Goal: Task Accomplishment & Management: Manage account settings

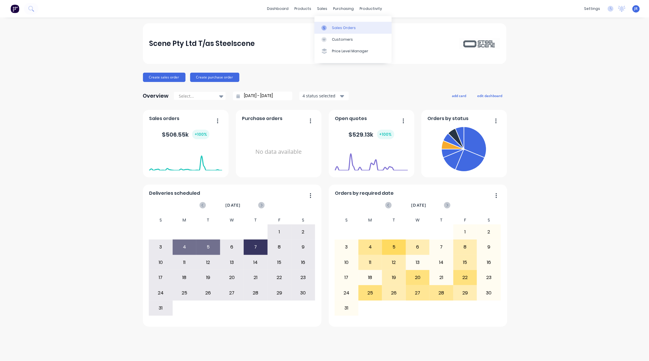
click at [326, 27] on icon at bounding box center [323, 27] width 5 height 5
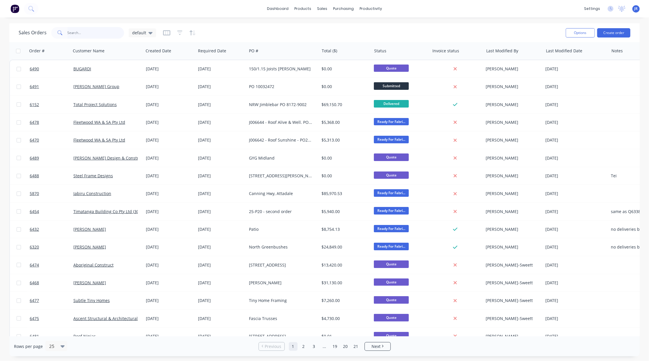
click at [88, 35] on input "text" at bounding box center [96, 33] width 57 height 12
type input "[PERSON_NAME]"
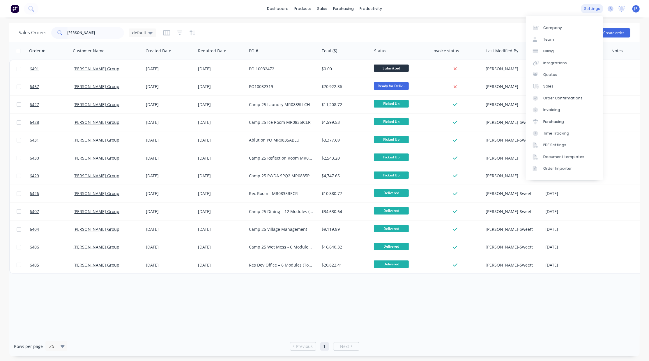
click at [590, 10] on div "settings" at bounding box center [592, 8] width 22 height 9
click at [549, 41] on div "Team" at bounding box center [548, 39] width 11 height 5
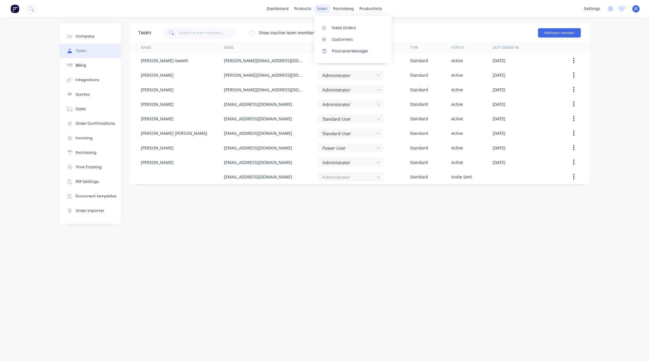
click at [318, 9] on div "sales" at bounding box center [322, 8] width 16 height 9
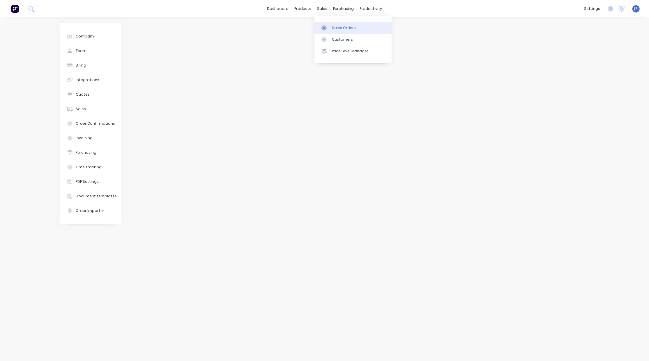
click at [332, 29] on div "Sales Orders" at bounding box center [344, 27] width 24 height 5
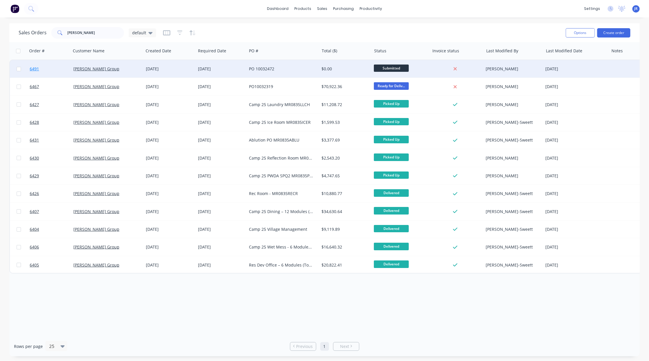
click at [36, 67] on span "6491" at bounding box center [34, 69] width 9 height 6
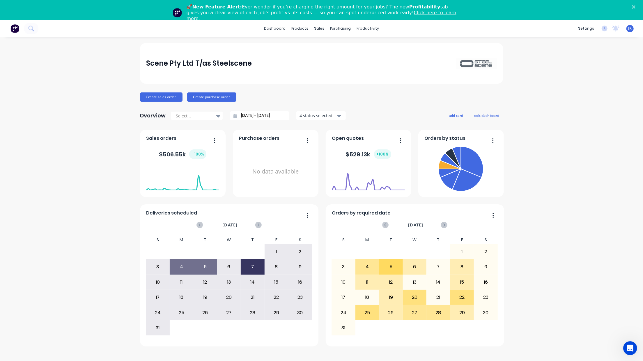
click at [635, 5] on polygon "Close" at bounding box center [633, 6] width 3 height 3
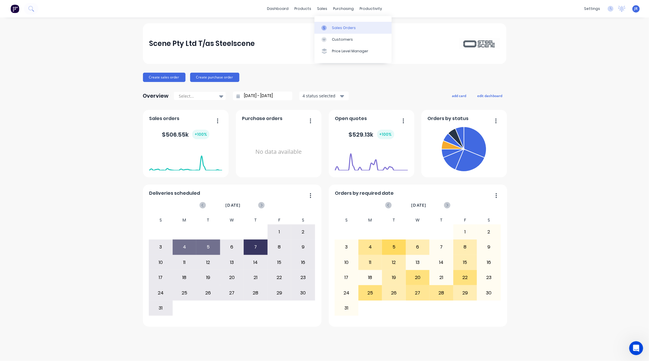
click at [327, 26] on div at bounding box center [325, 27] width 9 height 5
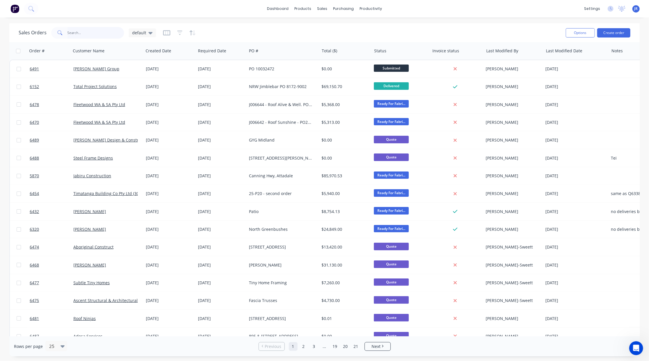
click at [76, 35] on input "text" at bounding box center [96, 33] width 57 height 12
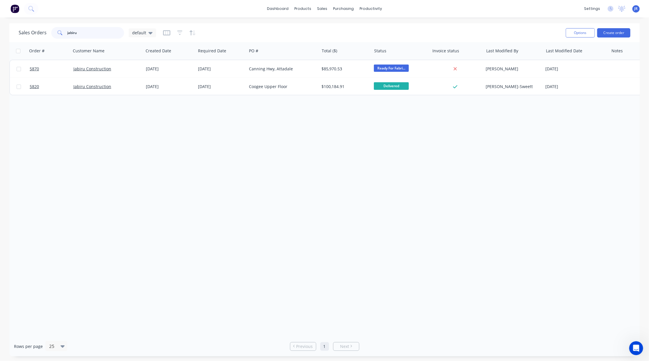
drag, startPoint x: 52, startPoint y: 31, endPoint x: -19, endPoint y: 30, distance: 71.0
click at [0, 30] on html "dashboard products sales purchasing productivity dashboard products Product Cat…" at bounding box center [324, 180] width 649 height 361
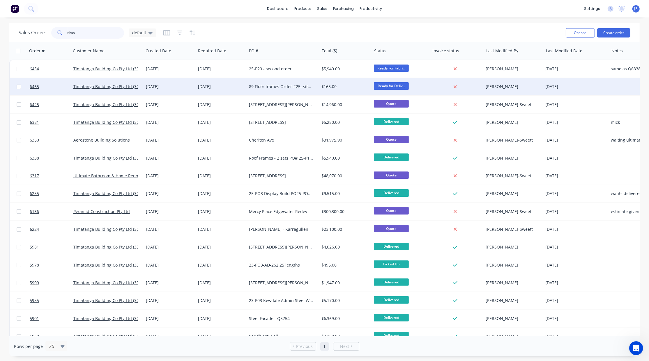
type input "tima"
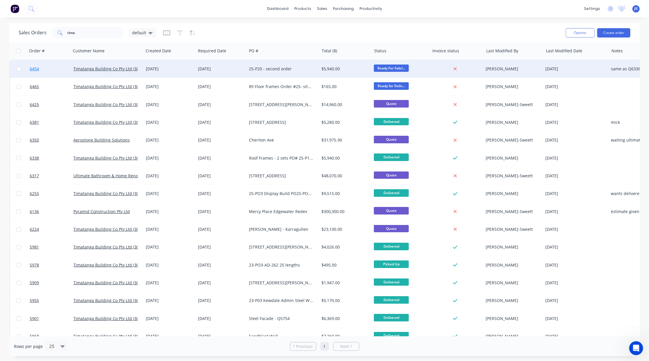
click at [32, 67] on span "6454" at bounding box center [34, 69] width 9 height 6
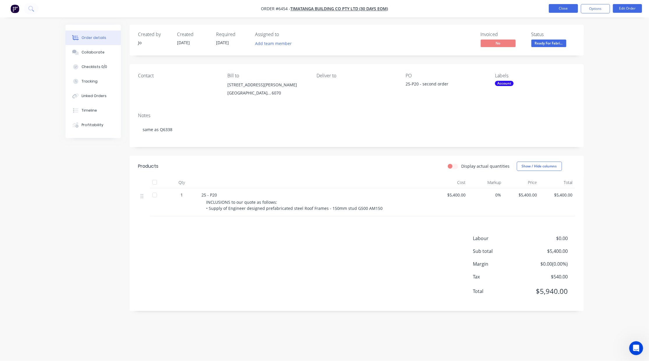
click at [559, 8] on button "Close" at bounding box center [563, 8] width 29 height 9
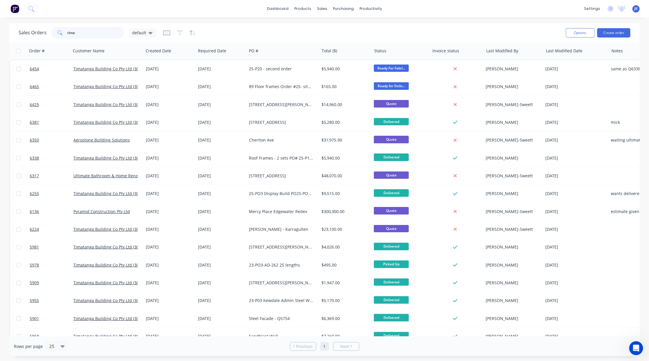
drag, startPoint x: 81, startPoint y: 28, endPoint x: -37, endPoint y: 24, distance: 117.6
click at [0, 24] on html "dashboard products sales purchasing productivity dashboard products Product Cat…" at bounding box center [324, 180] width 649 height 361
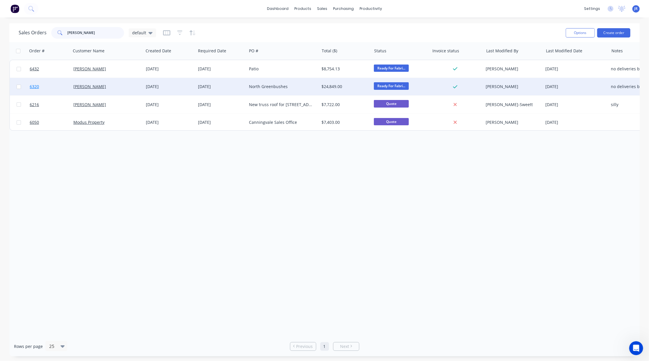
type input "[PERSON_NAME]"
click at [35, 84] on span "6320" at bounding box center [34, 87] width 9 height 6
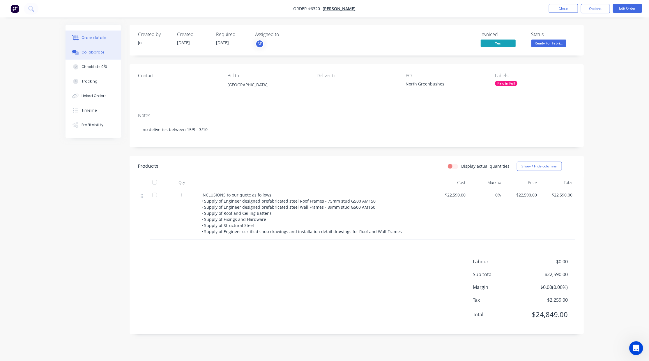
click at [82, 51] on div "Collaborate" at bounding box center [92, 52] width 23 height 5
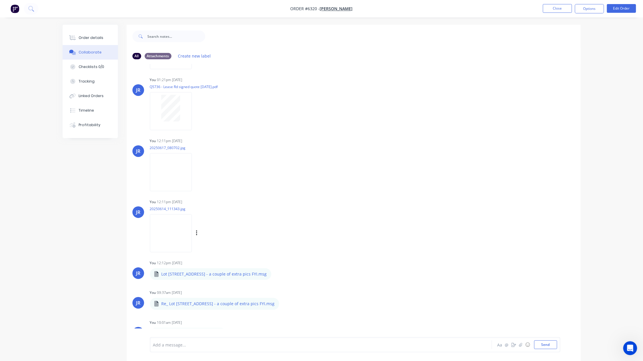
scroll to position [669, 0]
click at [271, 271] on button "button" at bounding box center [272, 275] width 2 height 8
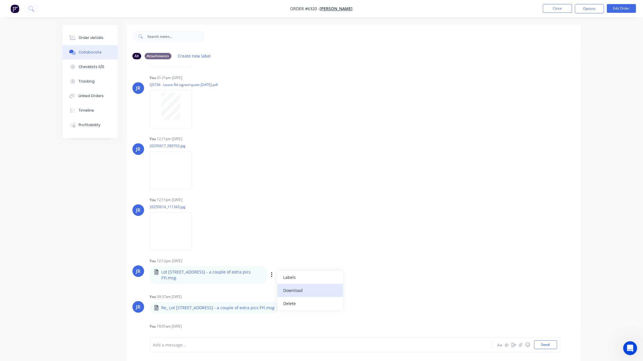
click at [286, 290] on button "Download" at bounding box center [309, 290] width 65 height 13
click at [555, 5] on button "Close" at bounding box center [557, 8] width 29 height 9
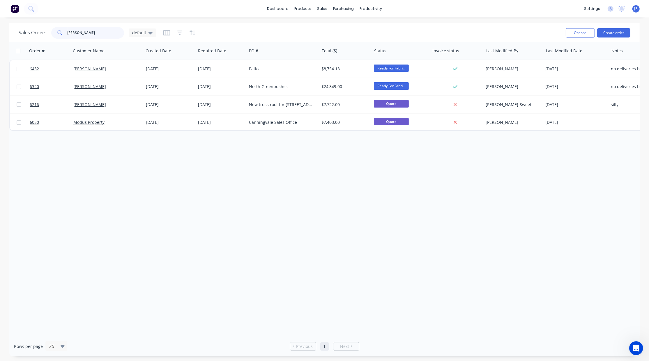
drag, startPoint x: 84, startPoint y: 34, endPoint x: 47, endPoint y: 34, distance: 37.2
click at [47, 34] on div "Sales Orders [PERSON_NAME] default" at bounding box center [87, 33] width 137 height 12
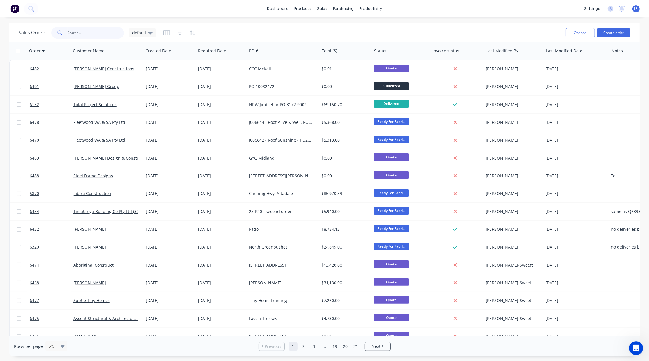
click at [99, 34] on input "text" at bounding box center [96, 33] width 57 height 12
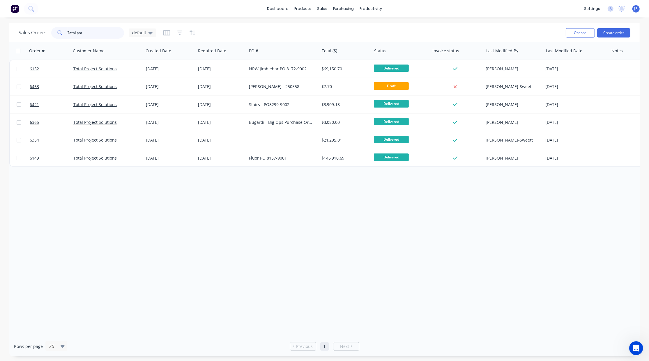
drag, startPoint x: 89, startPoint y: 30, endPoint x: -15, endPoint y: 33, distance: 103.6
click at [0, 33] on html "dashboard products sales purchasing productivity dashboard products Product Cat…" at bounding box center [324, 180] width 649 height 361
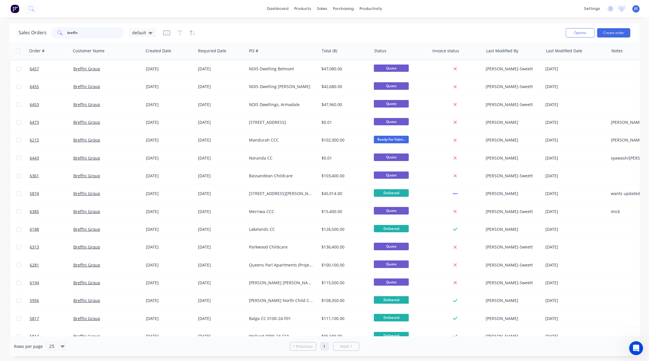
type input "breffni"
drag, startPoint x: 101, startPoint y: 31, endPoint x: -19, endPoint y: 29, distance: 119.9
click at [0, 29] on html "dashboard products sales purchasing productivity dashboard products Product Cat…" at bounding box center [324, 180] width 649 height 361
click at [140, 31] on span "default" at bounding box center [139, 33] width 14 height 6
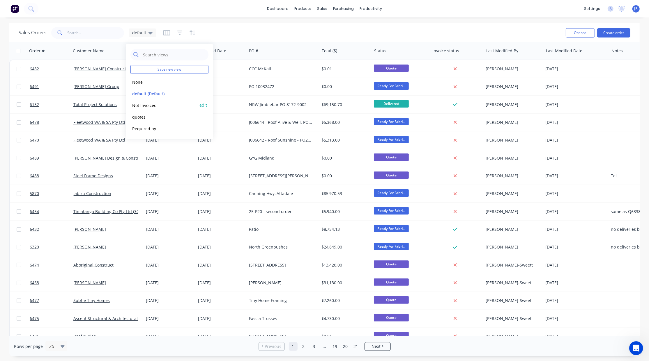
click at [150, 105] on button "Not Invoiced" at bounding box center [163, 105] width 66 height 7
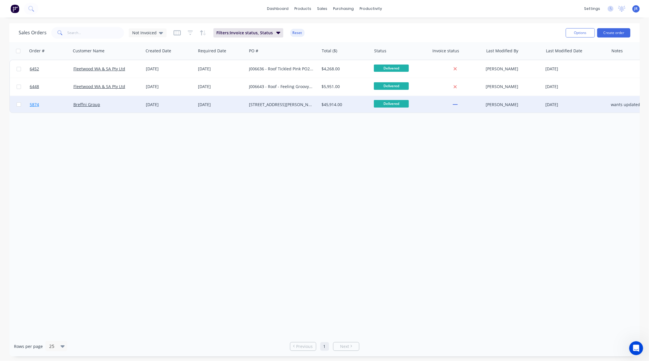
click at [36, 105] on span "5874" at bounding box center [34, 105] width 9 height 6
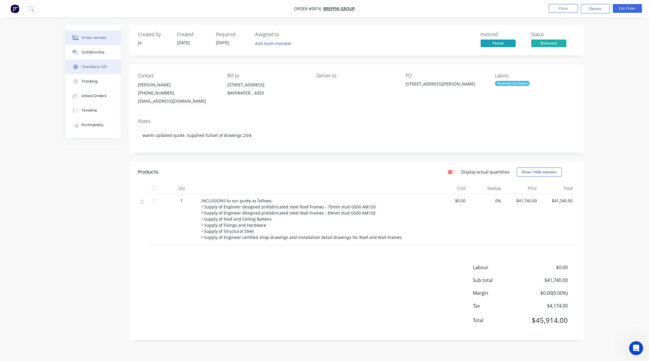
drag, startPoint x: 90, startPoint y: 56, endPoint x: 90, endPoint y: 60, distance: 3.5
click at [90, 56] on button "Collaborate" at bounding box center [92, 52] width 55 height 15
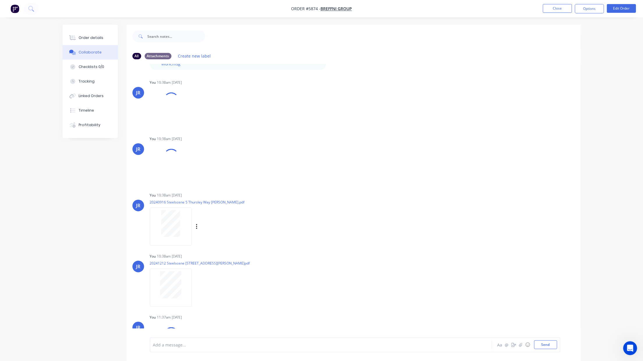
scroll to position [121, 0]
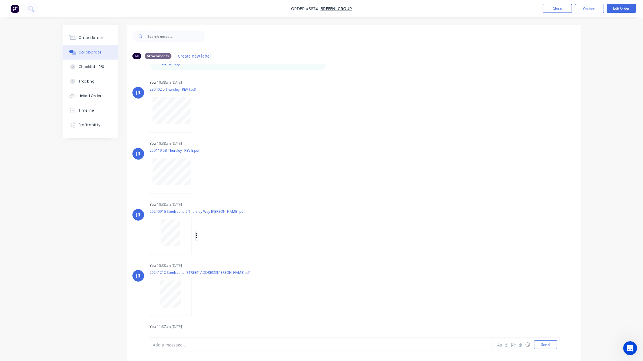
click at [196, 233] on icon "button" at bounding box center [197, 236] width 2 height 7
click at [210, 261] on button "Delete" at bounding box center [234, 264] width 65 height 13
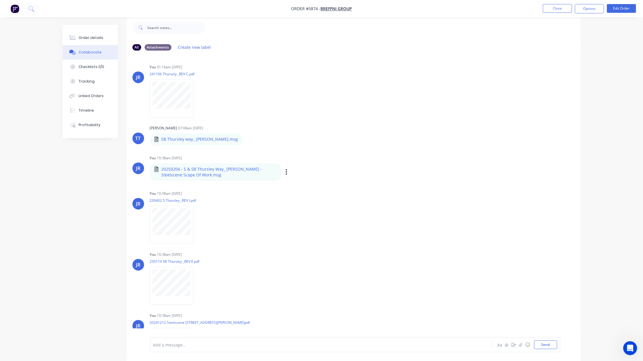
scroll to position [0, 0]
click at [85, 35] on div "Order details" at bounding box center [91, 37] width 25 height 5
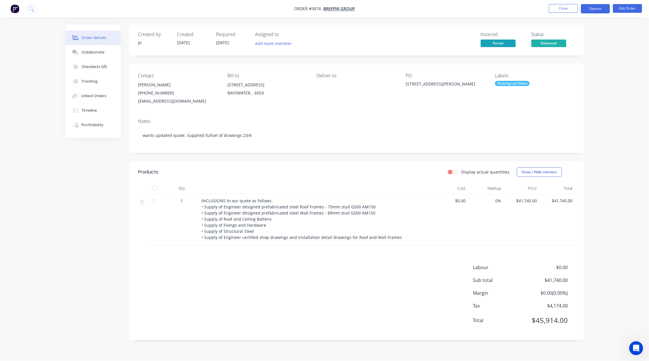
click at [592, 6] on button "Options" at bounding box center [595, 8] width 29 height 9
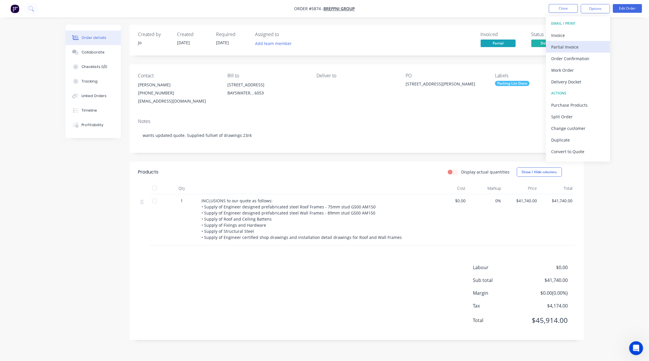
click at [569, 45] on div "Partial Invoice" at bounding box center [578, 47] width 54 height 8
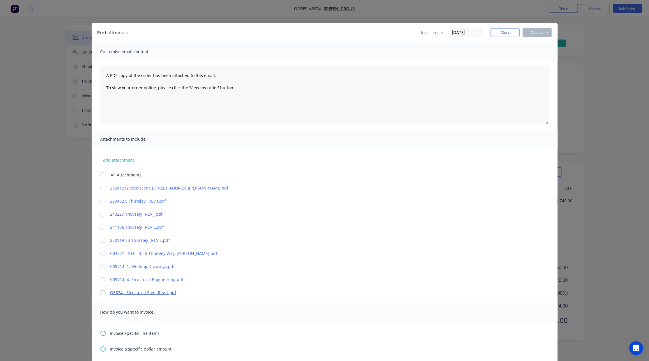
click at [130, 293] on link "Q5874 - Structural Steel Rev 1.pdf" at bounding box center [315, 293] width 411 height 6
click at [490, 33] on button "Close" at bounding box center [504, 32] width 29 height 9
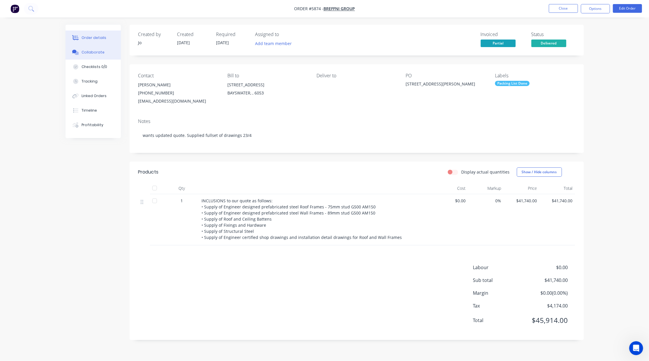
click at [106, 54] on button "Collaborate" at bounding box center [92, 52] width 55 height 15
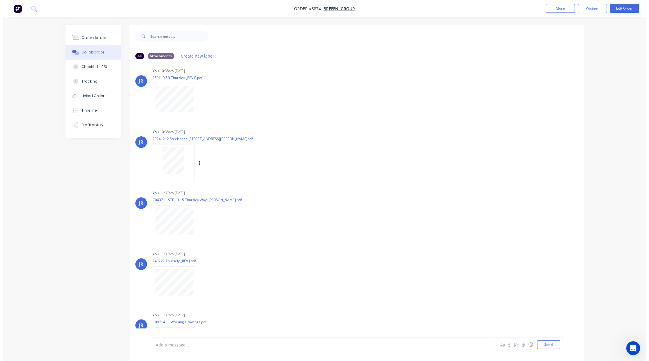
scroll to position [198, 0]
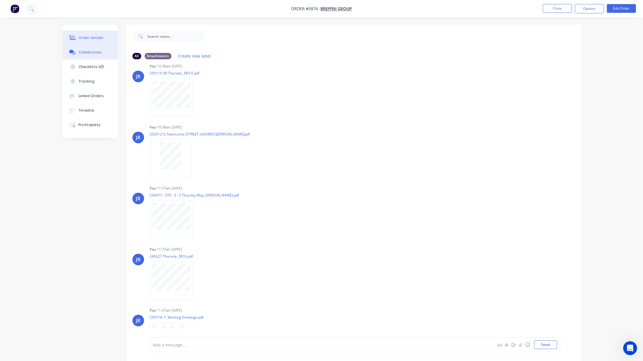
click at [98, 38] on div "Order details" at bounding box center [91, 37] width 25 height 5
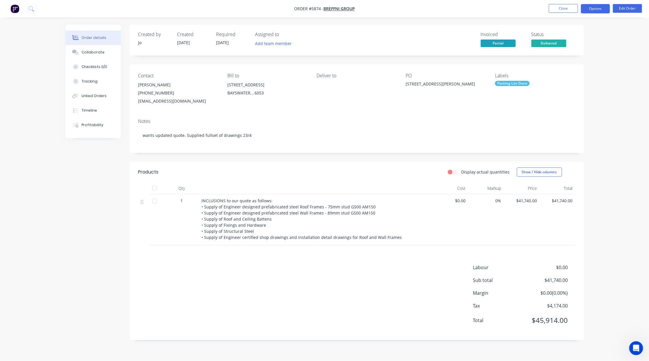
click at [596, 10] on button "Options" at bounding box center [595, 8] width 29 height 9
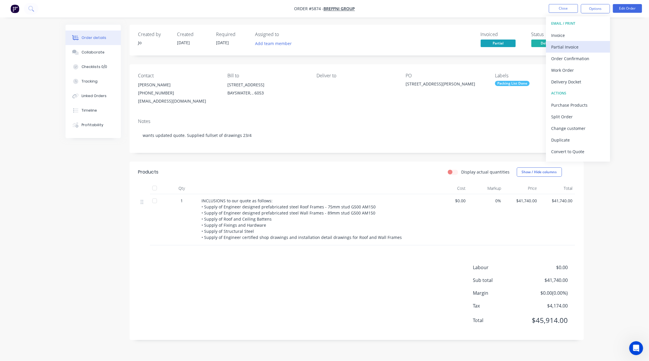
click at [570, 43] on div "Partial Invoice" at bounding box center [578, 47] width 54 height 8
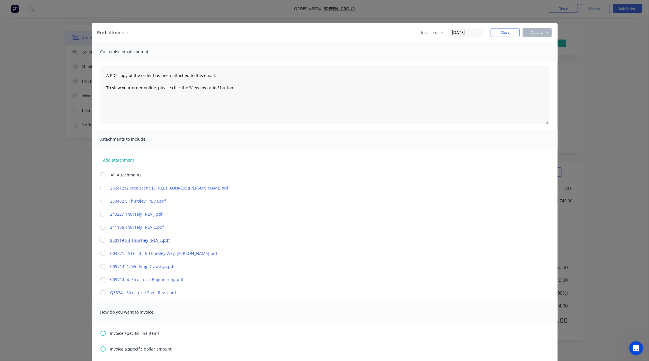
click at [127, 241] on link "250119 5B Thursley _REV E.pdf" at bounding box center [315, 240] width 411 height 6
click at [122, 187] on link "20241212 Steelscene [STREET_ADDRESS][PERSON_NAME]pdf" at bounding box center [315, 188] width 411 height 6
click at [102, 186] on div at bounding box center [103, 188] width 12 height 12
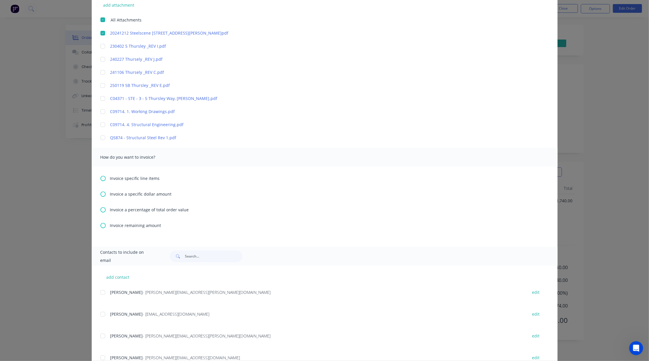
scroll to position [178, 0]
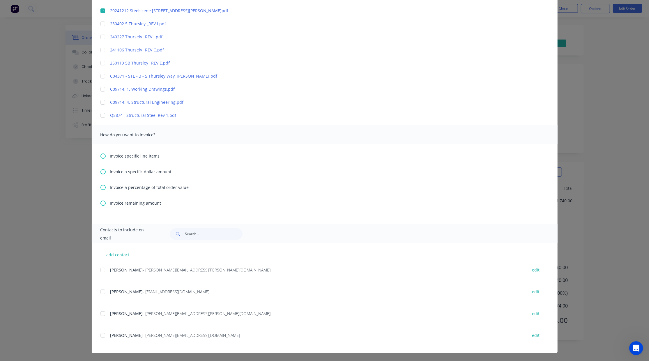
click at [100, 314] on div at bounding box center [103, 314] width 12 height 12
click at [100, 292] on div at bounding box center [103, 292] width 12 height 12
click at [102, 204] on icon at bounding box center [102, 203] width 5 height 5
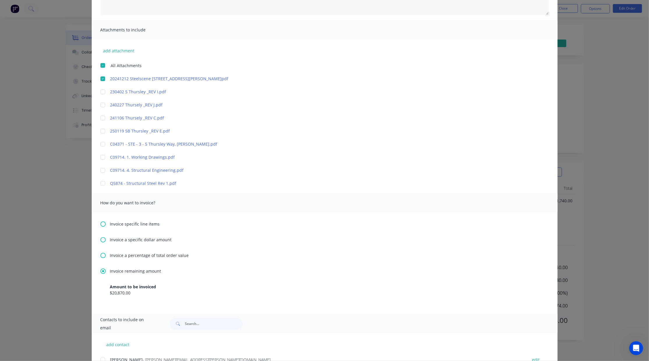
scroll to position [0, 0]
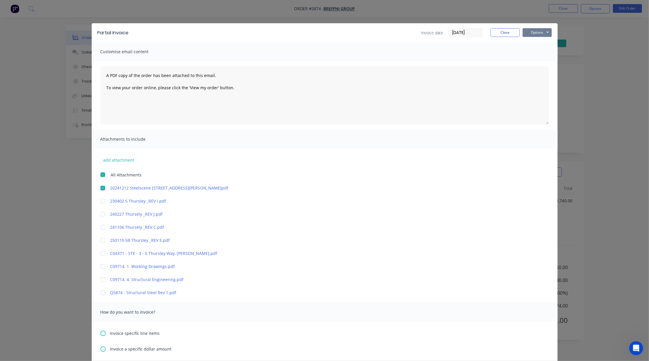
click at [543, 32] on button "Options" at bounding box center [536, 32] width 29 height 9
click at [531, 41] on button "Preview" at bounding box center [540, 43] width 37 height 10
click at [536, 33] on button "Options" at bounding box center [536, 32] width 29 height 9
click at [533, 61] on button "Email" at bounding box center [540, 62] width 37 height 10
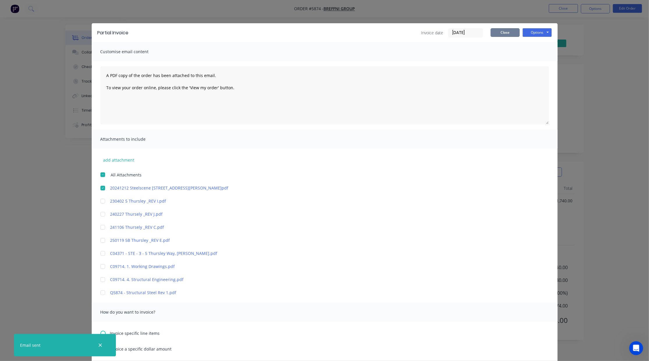
click at [508, 34] on button "Close" at bounding box center [504, 32] width 29 height 9
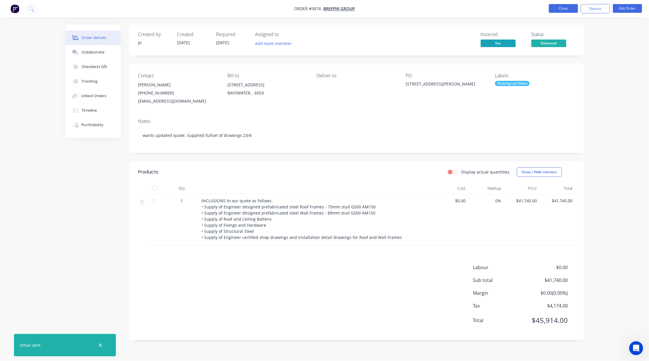
click at [568, 7] on button "Close" at bounding box center [563, 8] width 29 height 9
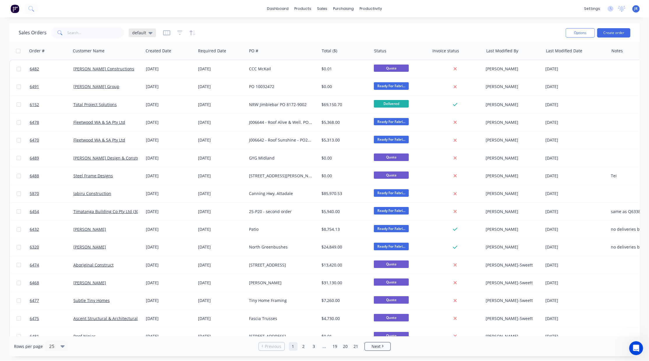
click at [142, 31] on span "default" at bounding box center [139, 33] width 14 height 6
click at [144, 103] on button "Not Invoiced" at bounding box center [163, 105] width 66 height 7
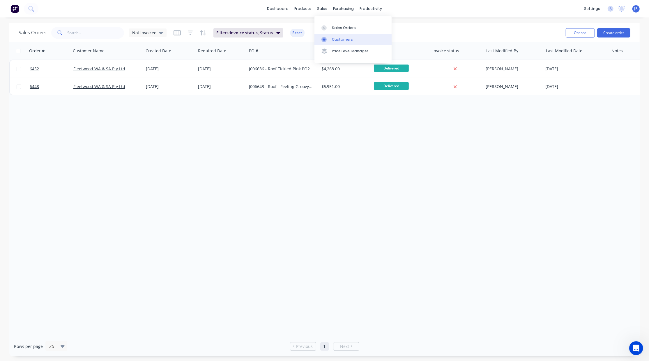
click at [328, 39] on div at bounding box center [325, 39] width 9 height 5
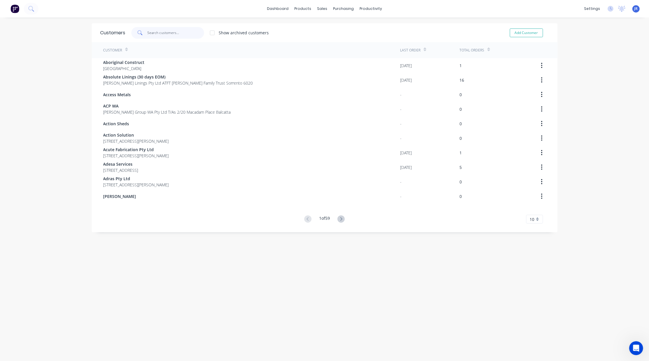
click at [153, 38] on input "text" at bounding box center [175, 33] width 57 height 12
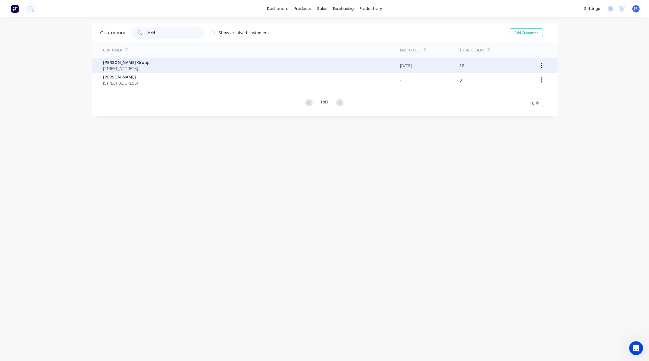
type input "McN"
click at [107, 64] on span "[PERSON_NAME] Group" at bounding box center [126, 62] width 47 height 6
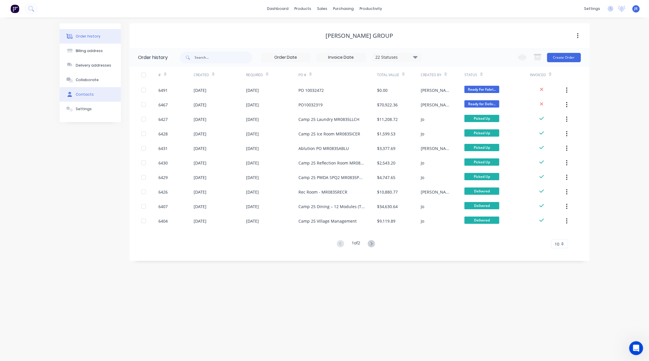
click at [88, 92] on div "Contacts" at bounding box center [85, 94] width 18 height 5
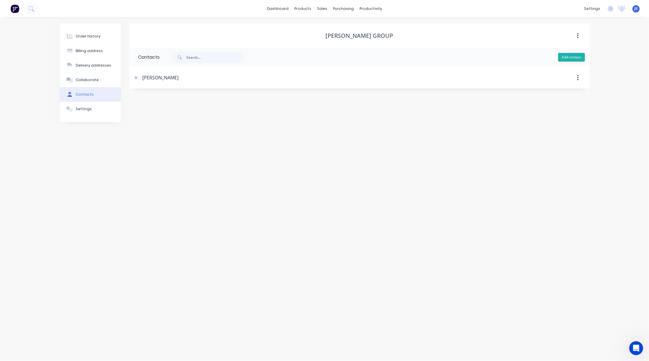
click at [572, 59] on button "Add contact" at bounding box center [571, 57] width 27 height 9
click at [154, 98] on input "text" at bounding box center [185, 100] width 95 height 9
type input "Accounts"
select select "AU"
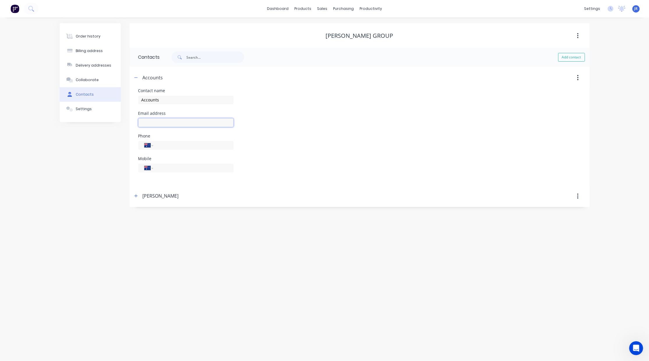
click at [159, 123] on input "text" at bounding box center [185, 122] width 95 height 9
type input "[EMAIL_ADDRESS][DOMAIN_NAME]"
drag, startPoint x: 178, startPoint y: 142, endPoint x: 175, endPoint y: 143, distance: 3.3
click at [178, 142] on input "tel" at bounding box center [192, 145] width 70 height 7
type input "[PHONE_NUMBER]"
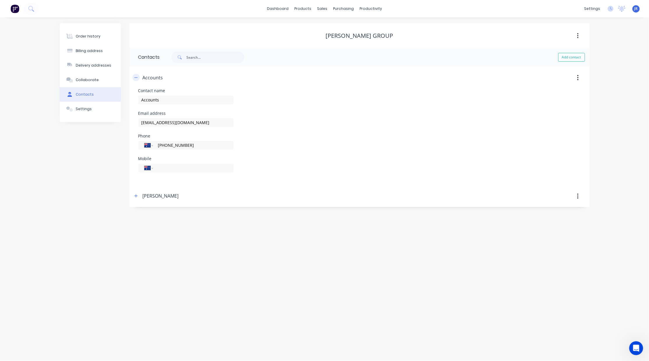
click at [135, 80] on button "button" at bounding box center [135, 77] width 7 height 7
drag, startPoint x: 95, startPoint y: 41, endPoint x: 238, endPoint y: 18, distance: 144.8
click at [95, 41] on button "Order history" at bounding box center [90, 36] width 61 height 15
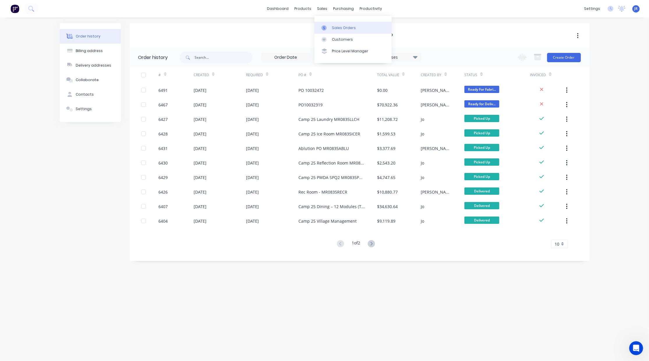
click at [325, 31] on link "Sales Orders" at bounding box center [352, 28] width 77 height 12
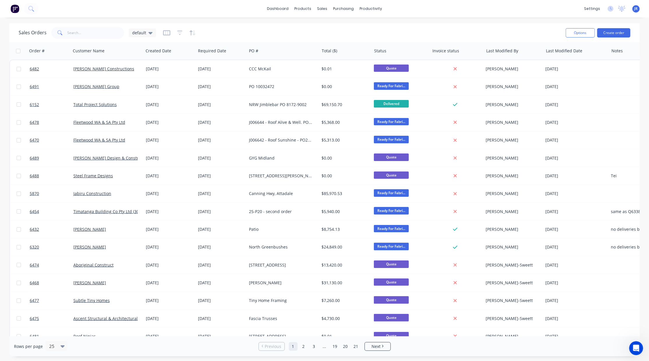
click at [146, 40] on div "Sales Orders default" at bounding box center [290, 33] width 542 height 14
drag, startPoint x: 144, startPoint y: 32, endPoint x: 144, endPoint y: 35, distance: 3.2
click at [144, 35] on span "default" at bounding box center [139, 33] width 14 height 6
click at [146, 100] on div "Not Invoiced edit" at bounding box center [169, 106] width 78 height 12
click at [150, 107] on button "Not Invoiced" at bounding box center [163, 105] width 66 height 7
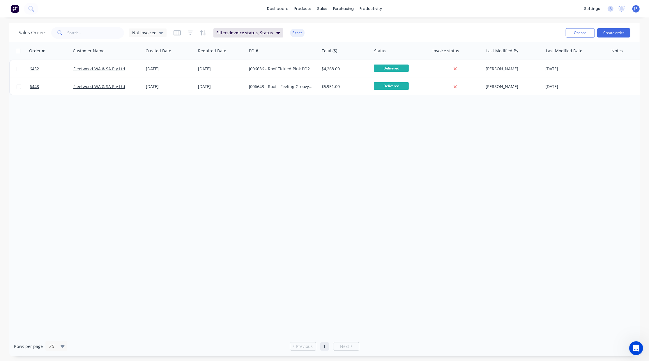
click at [361, 211] on div "Order # Customer Name Created Date Required Date PO # Total ($) Status Invoice …" at bounding box center [324, 189] width 630 height 294
click at [586, 11] on div "settings" at bounding box center [592, 8] width 22 height 9
click at [559, 44] on link "Team" at bounding box center [564, 40] width 77 height 12
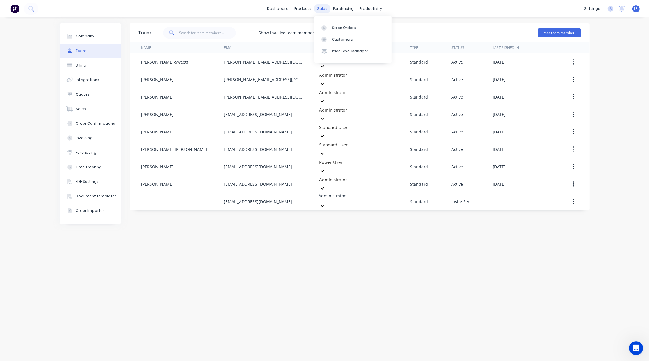
click at [320, 9] on div "sales" at bounding box center [322, 8] width 16 height 9
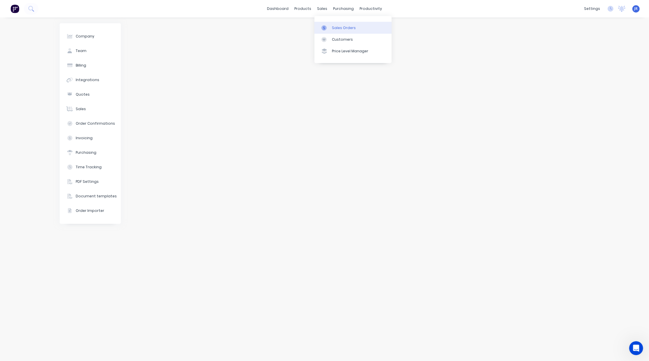
click at [329, 29] on div at bounding box center [325, 27] width 9 height 5
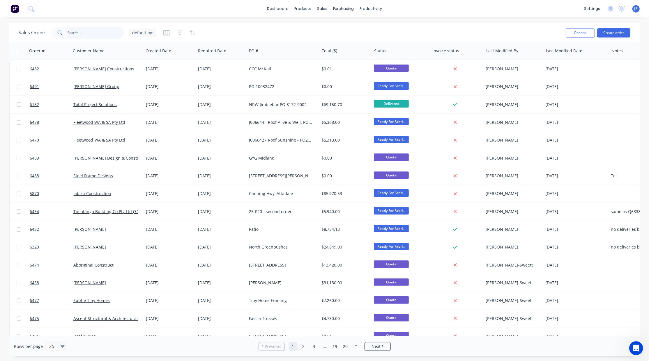
click at [89, 29] on input "text" at bounding box center [96, 33] width 57 height 12
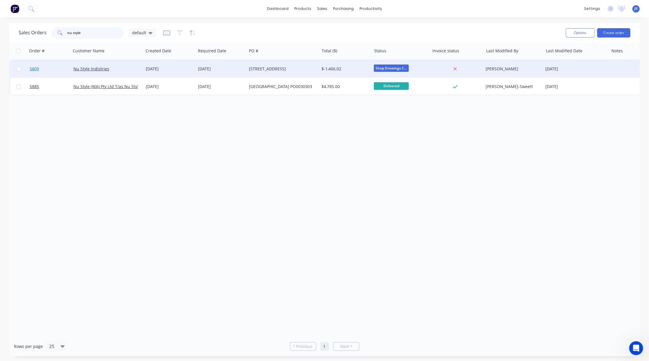
type input "nu style"
click at [36, 68] on span "5809" at bounding box center [34, 69] width 9 height 6
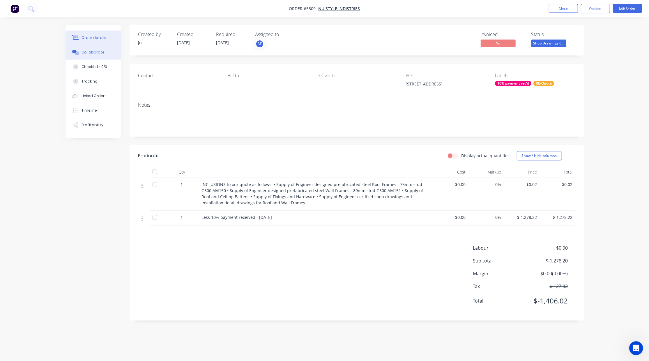
click at [104, 52] on button "Collaborate" at bounding box center [92, 52] width 55 height 15
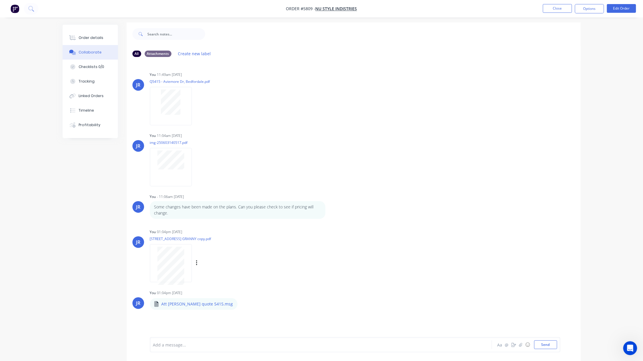
scroll to position [9, 0]
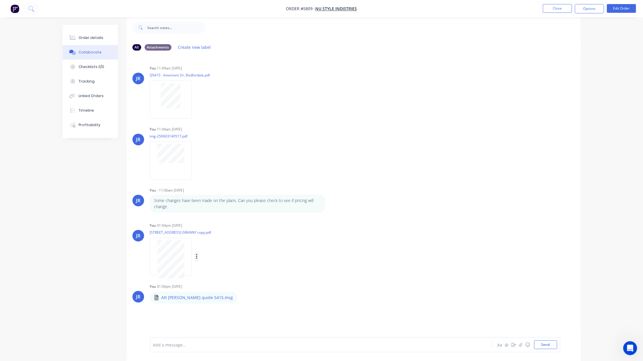
click at [197, 257] on icon "button" at bounding box center [196, 257] width 1 height 5
click at [77, 35] on button "Order details" at bounding box center [90, 38] width 55 height 15
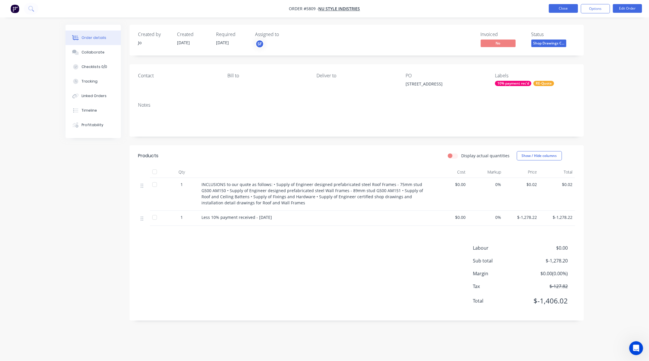
click at [568, 9] on button "Close" at bounding box center [563, 8] width 29 height 9
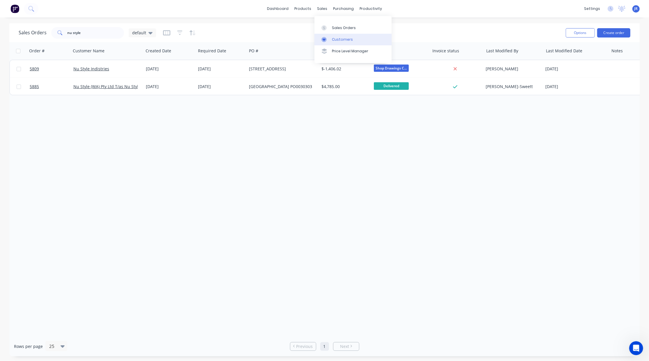
click at [334, 39] on div "Customers" at bounding box center [342, 39] width 21 height 5
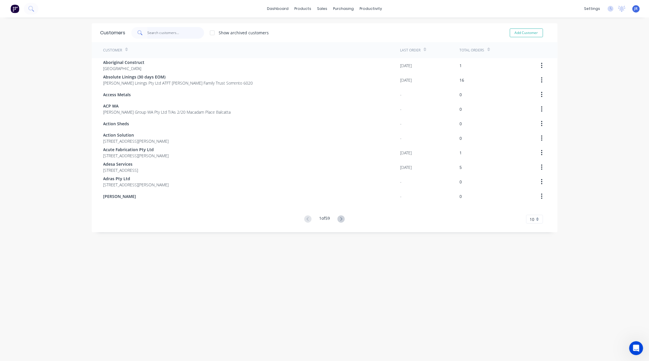
click at [166, 32] on input "text" at bounding box center [175, 33] width 57 height 12
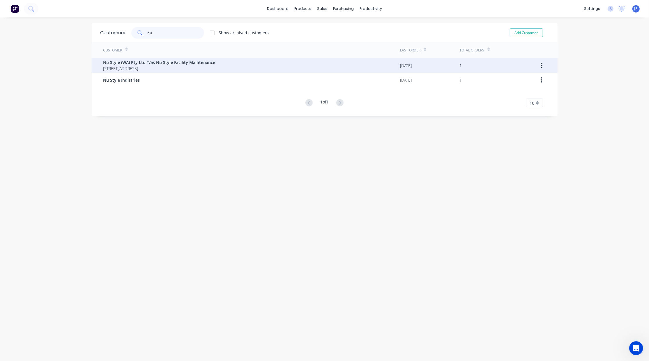
type input "nu"
click at [148, 67] on span "[STREET_ADDRESS]" at bounding box center [159, 68] width 112 height 6
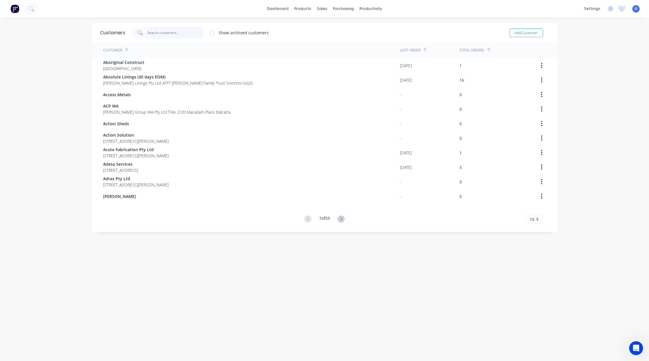
click at [148, 33] on input "text" at bounding box center [175, 33] width 57 height 12
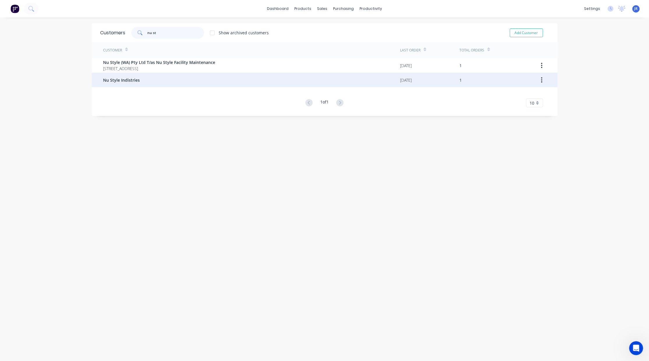
type input "nu st"
click at [144, 84] on div "Nu Style Indistries" at bounding box center [251, 80] width 297 height 15
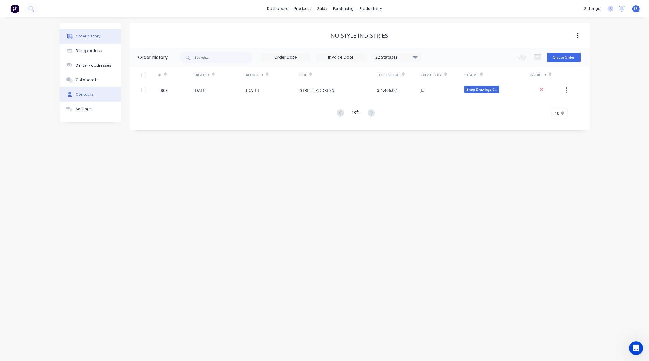
click at [86, 97] on button "Contacts" at bounding box center [90, 94] width 61 height 15
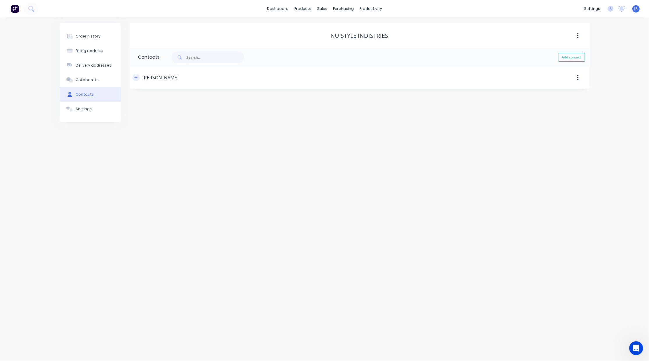
click at [136, 79] on icon "button" at bounding box center [135, 77] width 3 height 3
drag, startPoint x: 163, startPoint y: 171, endPoint x: 164, endPoint y: 165, distance: 5.9
click at [163, 171] on input "tel" at bounding box center [192, 168] width 70 height 7
type input "0402 919 440"
click at [136, 78] on icon "button" at bounding box center [135, 78] width 3 height 4
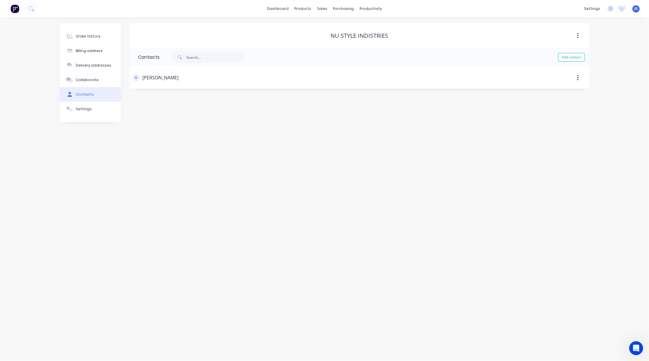
click at [137, 78] on icon "button" at bounding box center [135, 78] width 3 height 4
click at [139, 80] on button "button" at bounding box center [135, 77] width 7 height 7
click at [86, 35] on div "Order history" at bounding box center [88, 36] width 25 height 5
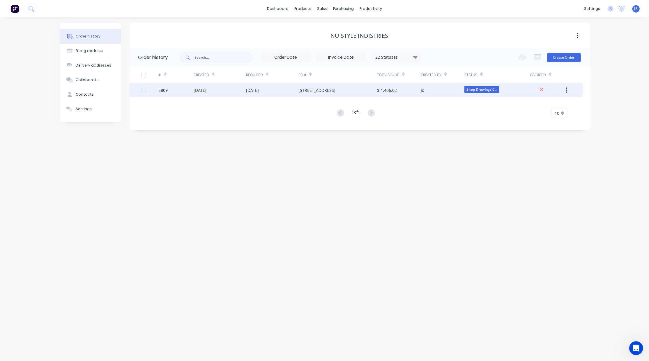
click at [166, 90] on div "5809" at bounding box center [163, 90] width 9 height 6
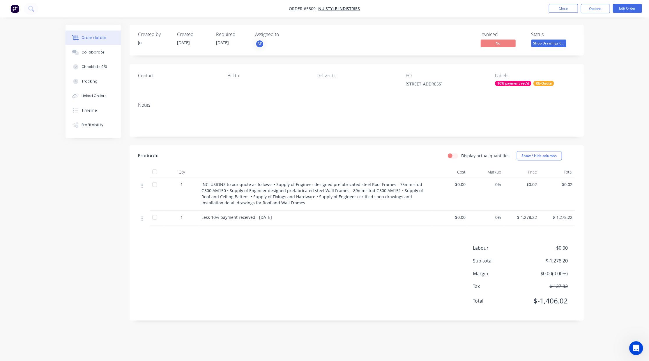
drag, startPoint x: 61, startPoint y: 282, endPoint x: 123, endPoint y: 196, distance: 106.3
click at [62, 282] on div "Order details Collaborate Checklists 0/0 Tracking Linked Orders Timeline Profit…" at bounding box center [325, 177] width 530 height 305
click at [563, 6] on button "Close" at bounding box center [563, 8] width 29 height 9
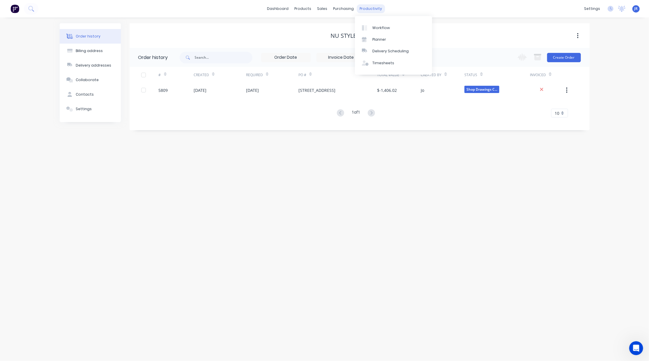
click at [371, 5] on div "productivity" at bounding box center [370, 8] width 28 height 9
click at [372, 26] on div "Workflow" at bounding box center [380, 27] width 17 height 5
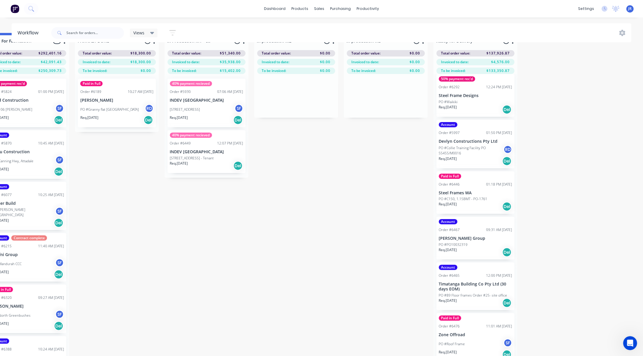
scroll to position [0, 834]
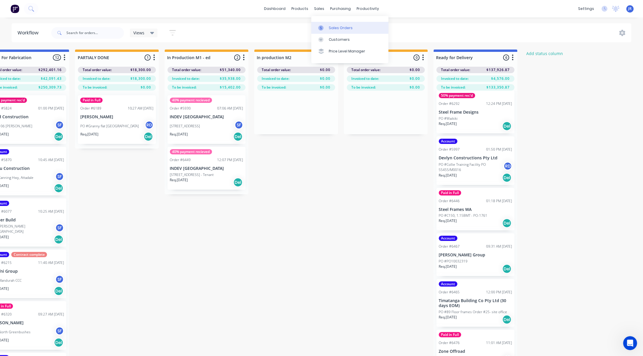
click at [322, 29] on icon at bounding box center [320, 27] width 5 height 5
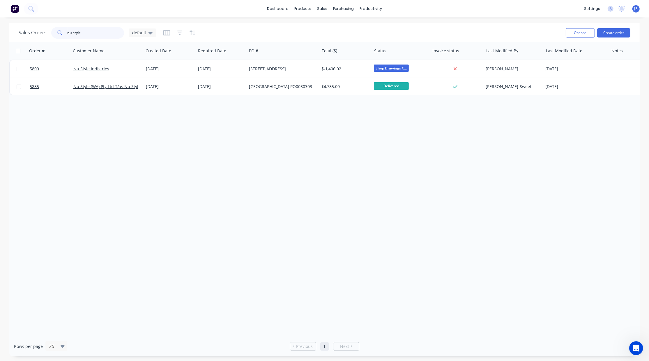
drag, startPoint x: 61, startPoint y: 34, endPoint x: -13, endPoint y: 29, distance: 73.5
click at [0, 29] on html "dashboard products sales purchasing productivity dashboard products Product Cat…" at bounding box center [324, 180] width 649 height 361
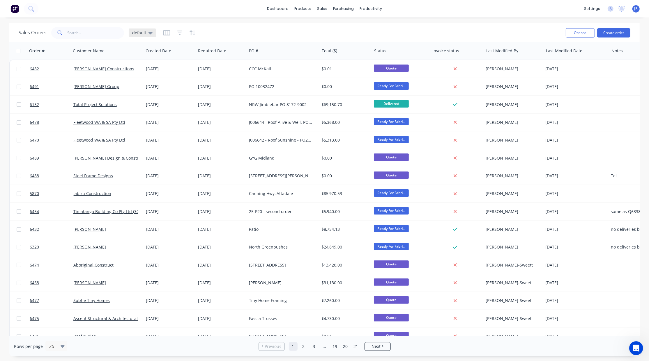
click at [146, 35] on div "default" at bounding box center [142, 32] width 20 height 5
click at [143, 107] on button "Not Invoiced" at bounding box center [163, 105] width 66 height 7
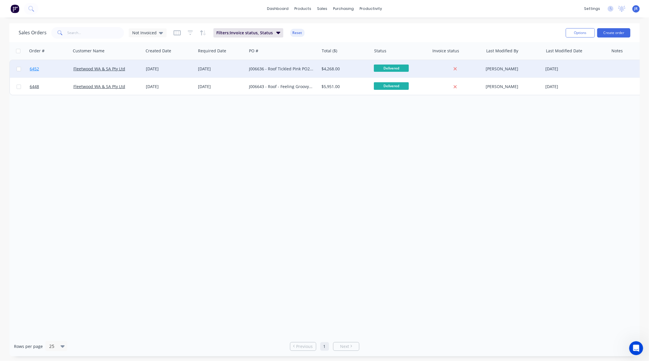
click at [37, 70] on span "6452" at bounding box center [34, 69] width 9 height 6
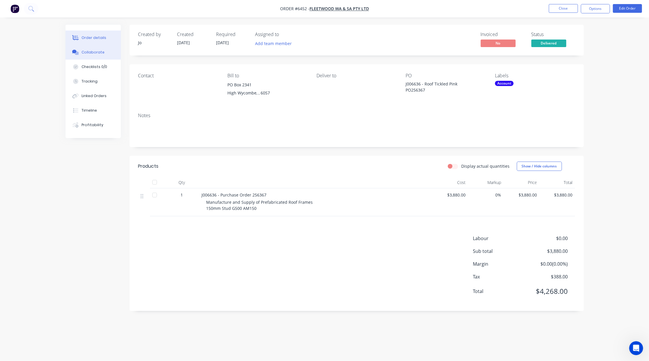
click at [90, 49] on button "Collaborate" at bounding box center [92, 52] width 55 height 15
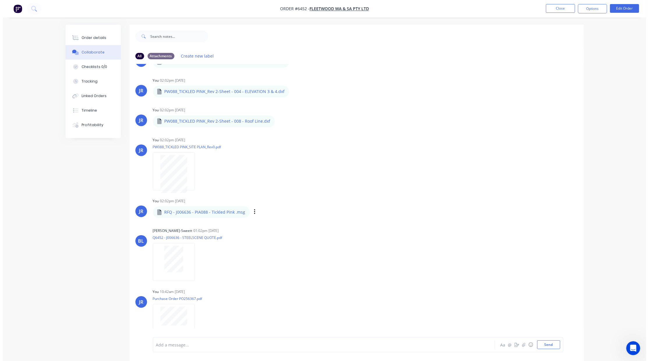
scroll to position [63, 0]
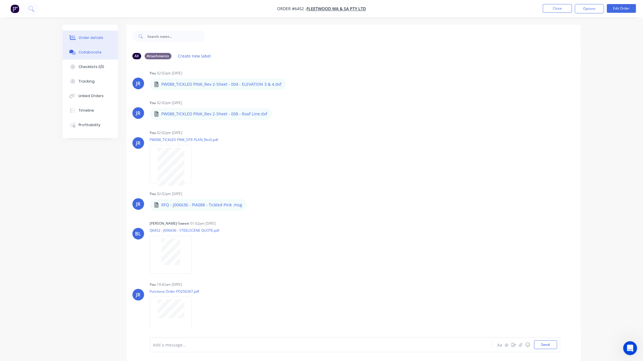
click at [81, 33] on button "Order details" at bounding box center [90, 38] width 55 height 15
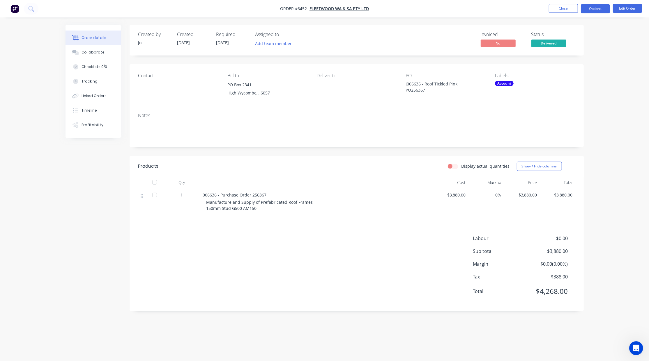
click at [592, 10] on button "Options" at bounding box center [595, 8] width 29 height 9
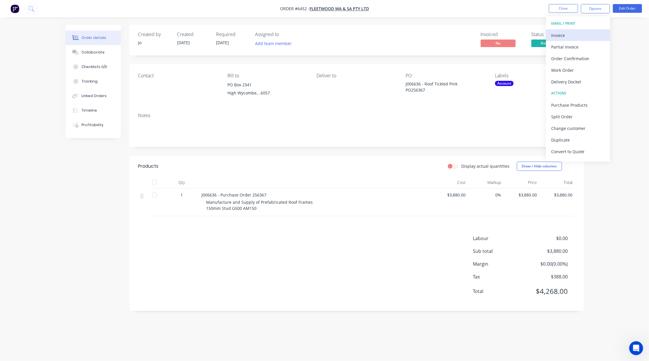
click at [569, 34] on div "Invoice" at bounding box center [578, 35] width 54 height 8
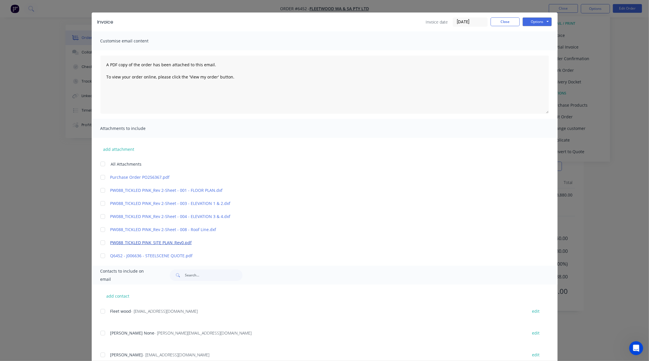
scroll to position [30, 0]
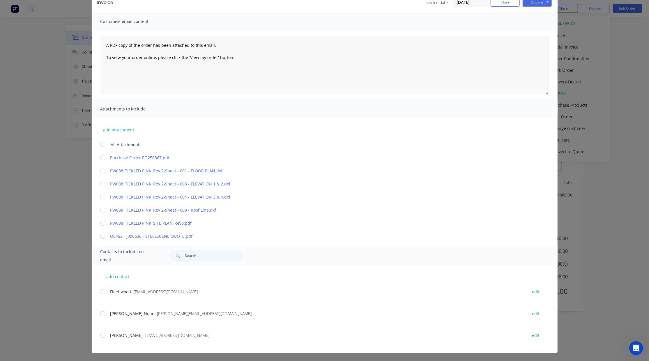
click at [98, 159] on div at bounding box center [103, 158] width 12 height 12
click at [98, 292] on div at bounding box center [103, 292] width 12 height 12
click at [99, 315] on div at bounding box center [103, 314] width 12 height 12
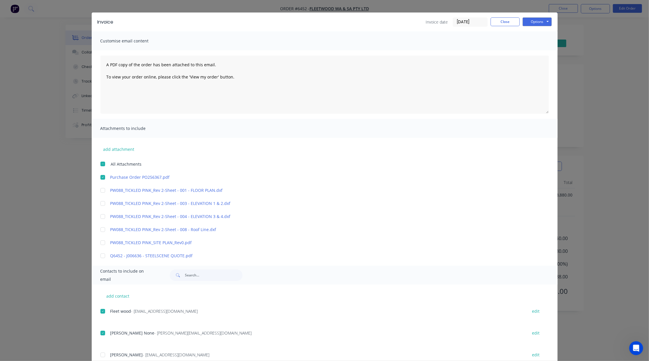
scroll to position [0, 0]
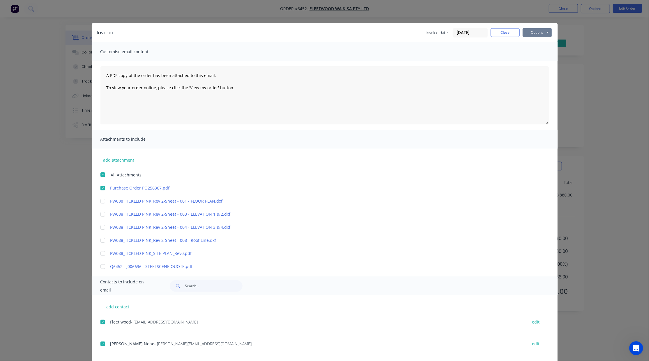
click at [532, 32] on button "Options" at bounding box center [536, 32] width 29 height 9
click at [529, 42] on button "Preview" at bounding box center [540, 43] width 37 height 10
click at [547, 32] on button "Options" at bounding box center [536, 32] width 29 height 9
click at [538, 58] on button "Email" at bounding box center [540, 62] width 37 height 10
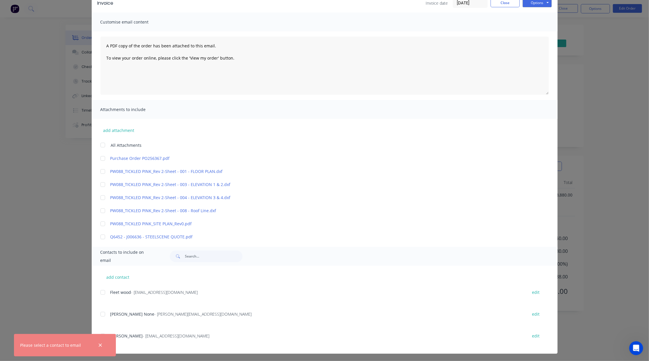
scroll to position [30, 0]
click at [100, 290] on div at bounding box center [103, 292] width 12 height 12
click at [101, 313] on div at bounding box center [103, 314] width 12 height 12
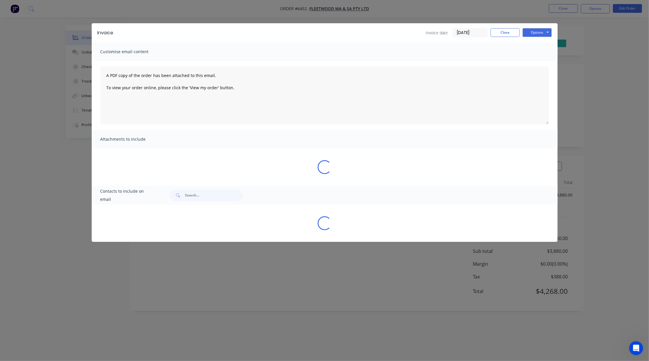
scroll to position [0, 0]
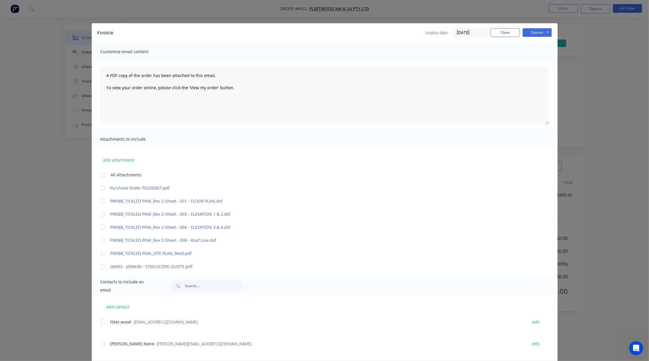
click at [100, 187] on div at bounding box center [103, 188] width 12 height 12
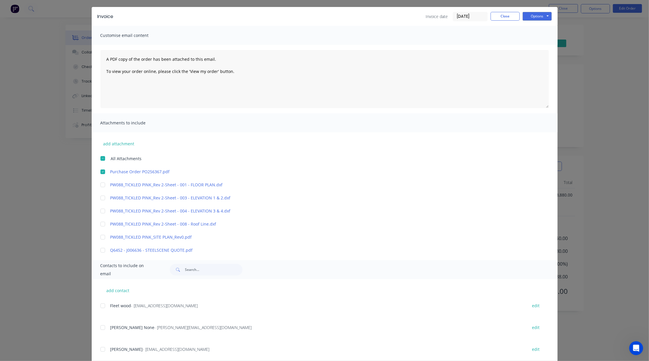
scroll to position [30, 0]
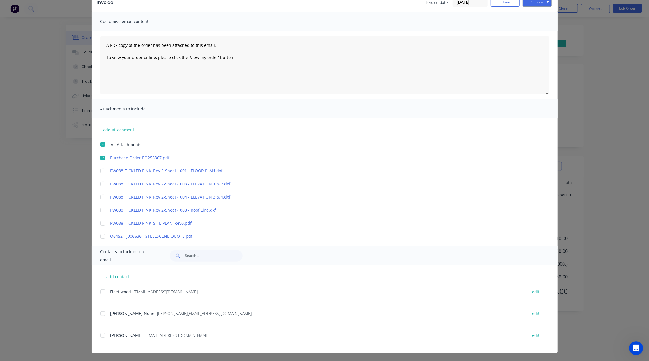
click at [98, 291] on div at bounding box center [103, 292] width 12 height 12
click at [98, 313] on div at bounding box center [103, 314] width 12 height 12
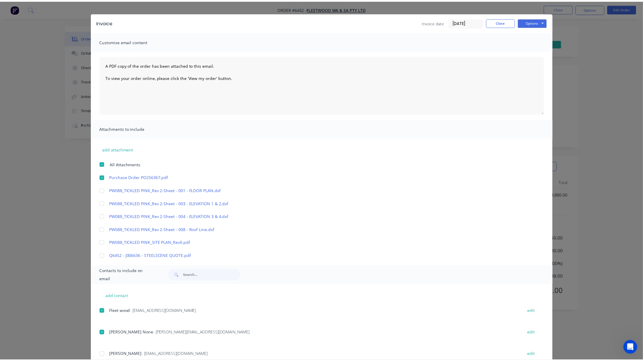
scroll to position [0, 0]
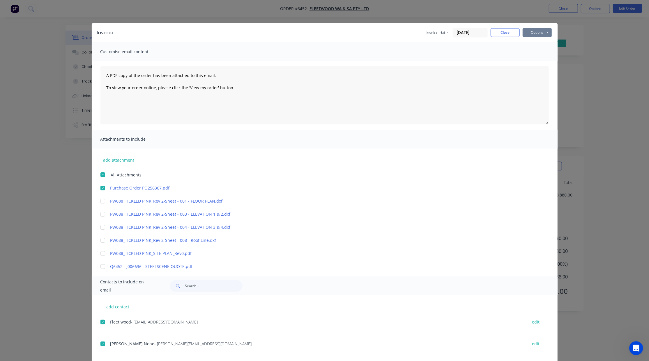
click at [543, 32] on button "Options" at bounding box center [536, 32] width 29 height 9
click at [532, 63] on button "Email" at bounding box center [540, 62] width 37 height 10
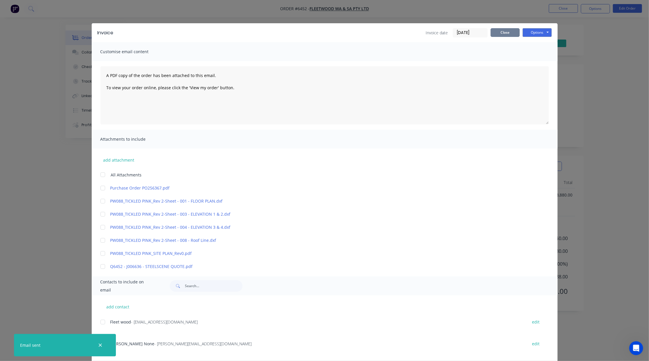
click at [505, 33] on button "Close" at bounding box center [504, 32] width 29 height 9
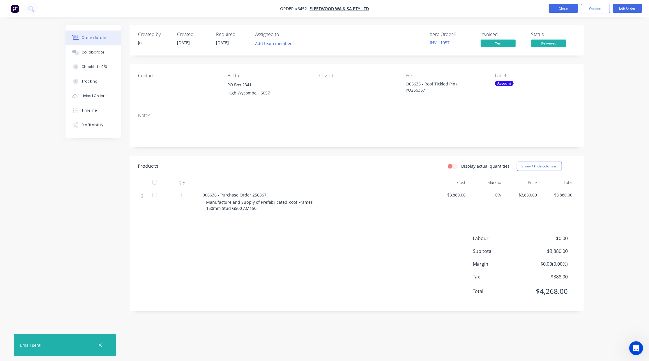
click at [555, 8] on button "Close" at bounding box center [563, 8] width 29 height 9
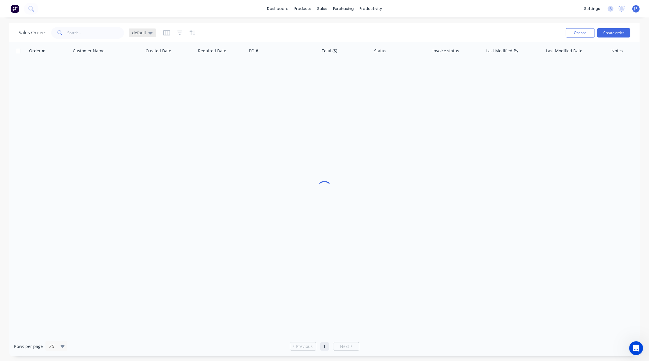
click at [143, 33] on span "default" at bounding box center [139, 33] width 14 height 6
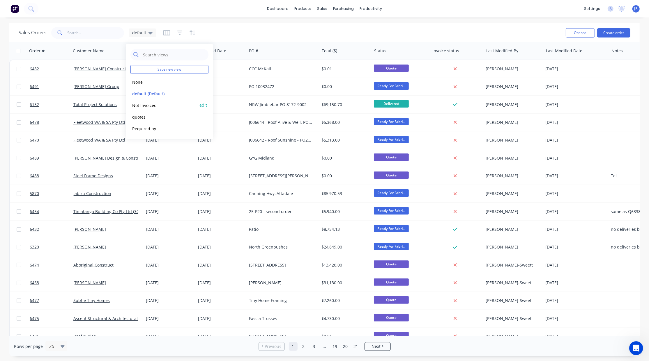
click at [143, 105] on button "Not Invoiced" at bounding box center [163, 105] width 66 height 7
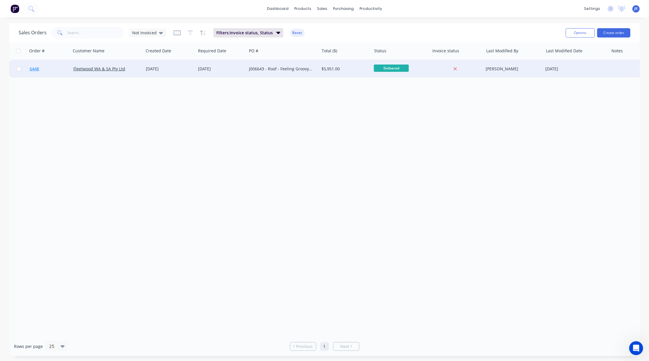
click at [34, 68] on span "6448" at bounding box center [34, 69] width 9 height 6
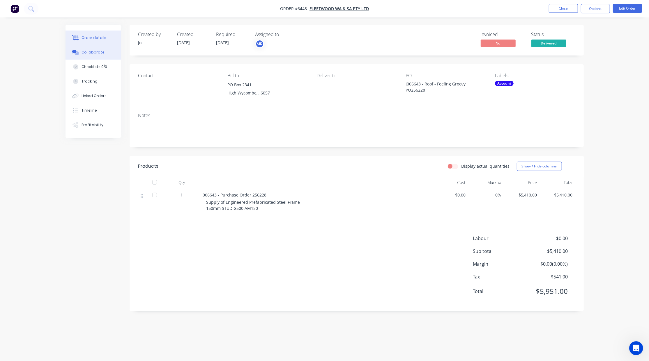
click at [82, 54] on div "Collaborate" at bounding box center [92, 52] width 23 height 5
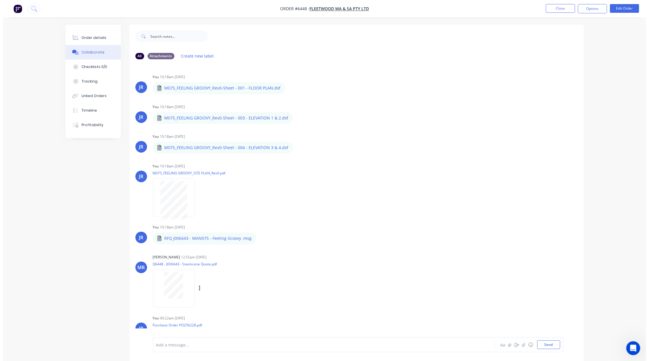
scroll to position [34, 0]
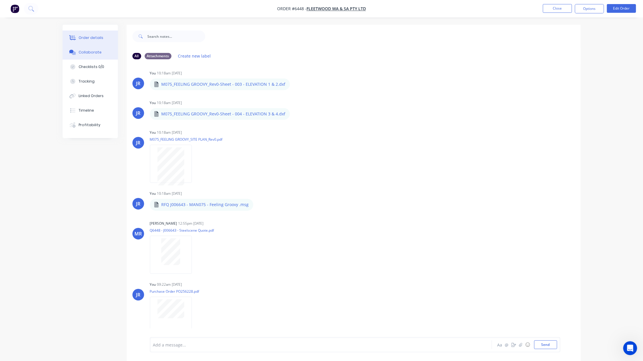
click at [88, 35] on div "Order details" at bounding box center [91, 37] width 25 height 5
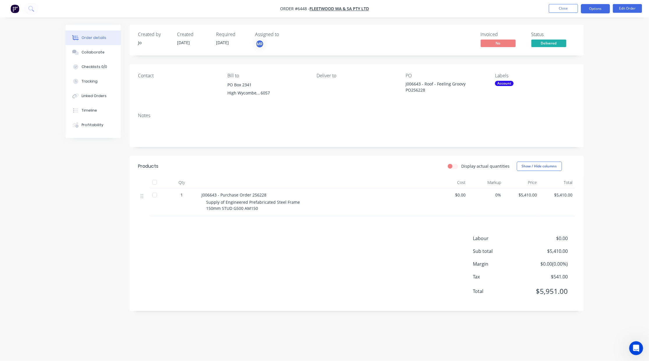
click at [601, 8] on button "Options" at bounding box center [595, 8] width 29 height 9
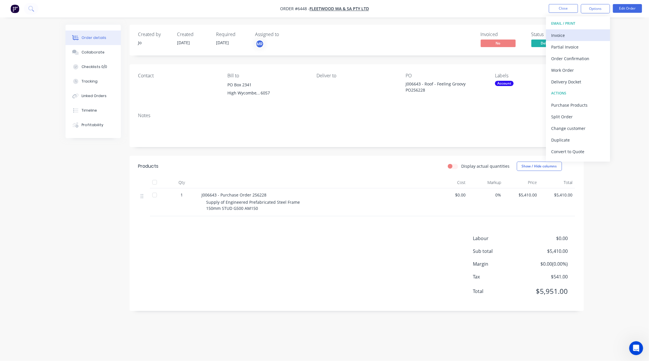
click at [565, 40] on button "Invoice" at bounding box center [578, 35] width 64 height 12
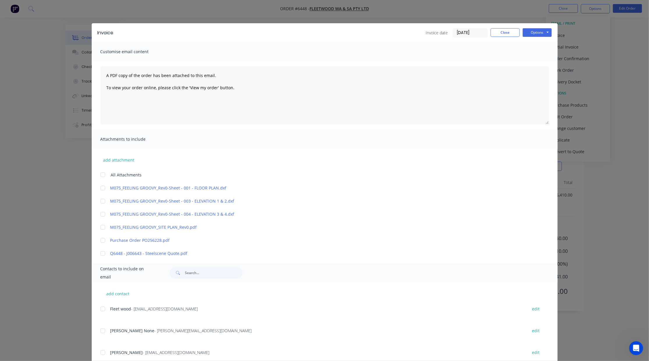
click at [101, 242] on div at bounding box center [103, 241] width 12 height 12
click at [101, 310] on div at bounding box center [103, 310] width 12 height 12
click at [100, 333] on div at bounding box center [103, 331] width 12 height 12
click at [531, 34] on button "Options" at bounding box center [536, 32] width 29 height 9
click at [526, 61] on button "Email" at bounding box center [540, 62] width 37 height 10
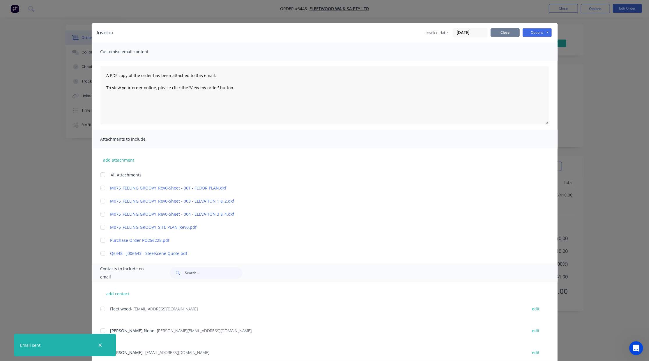
click at [500, 35] on button "Close" at bounding box center [504, 32] width 29 height 9
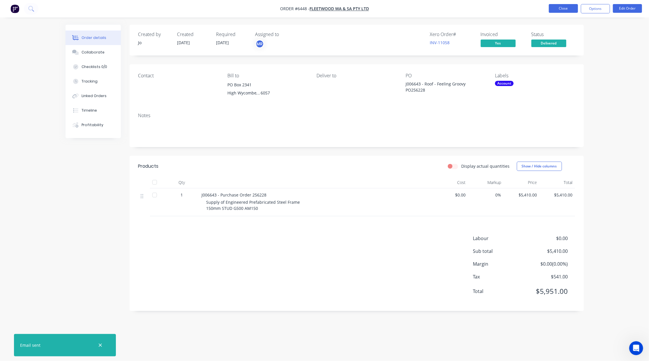
click at [562, 6] on button "Close" at bounding box center [563, 8] width 29 height 9
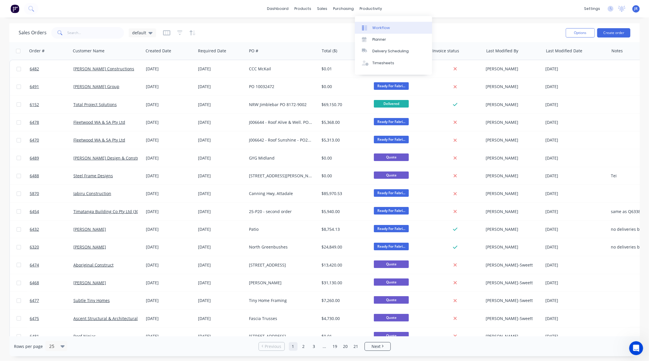
click at [376, 27] on div "Workflow" at bounding box center [380, 27] width 17 height 5
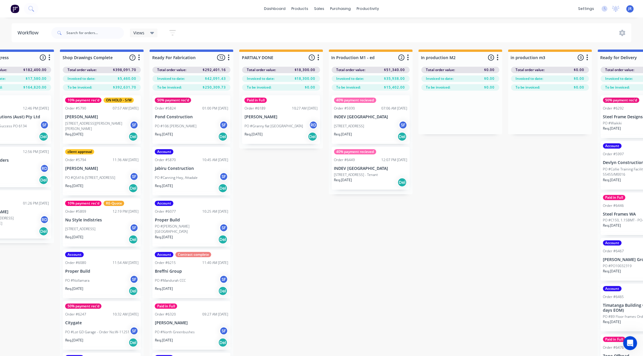
scroll to position [0, 834]
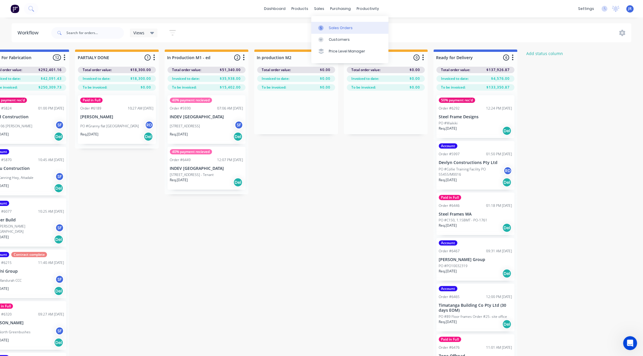
click at [323, 29] on icon at bounding box center [320, 27] width 5 height 5
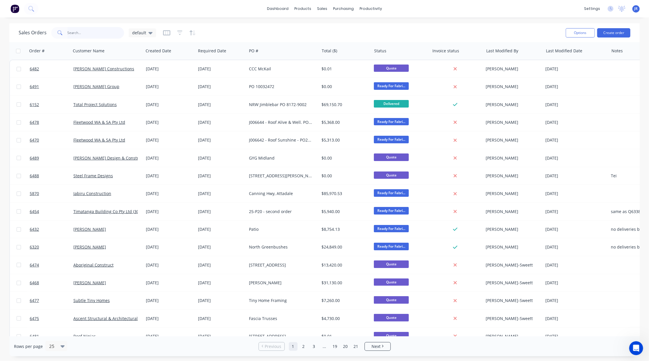
click at [72, 31] on input "text" at bounding box center [96, 33] width 57 height 12
type input "devlyn"
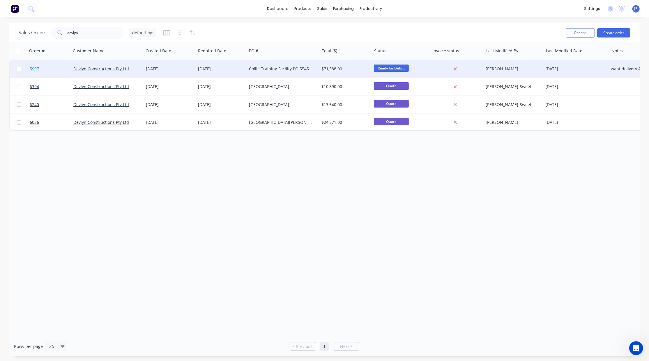
click at [35, 65] on link "5997" at bounding box center [52, 68] width 44 height 17
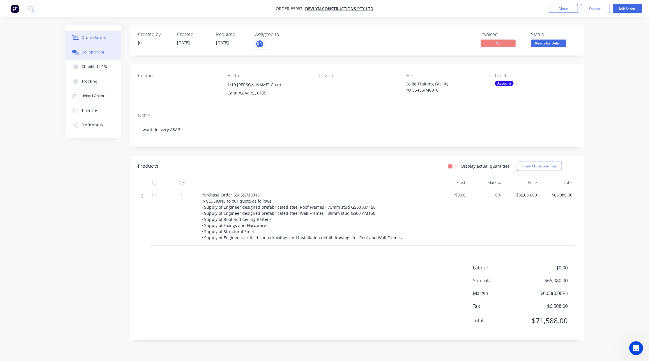
click at [105, 52] on button "Collaborate" at bounding box center [92, 52] width 55 height 15
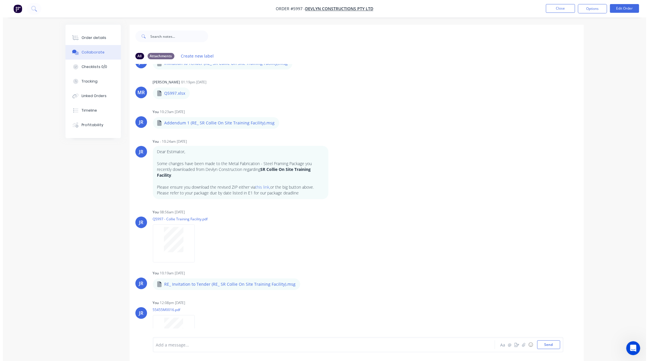
scroll to position [186, 0]
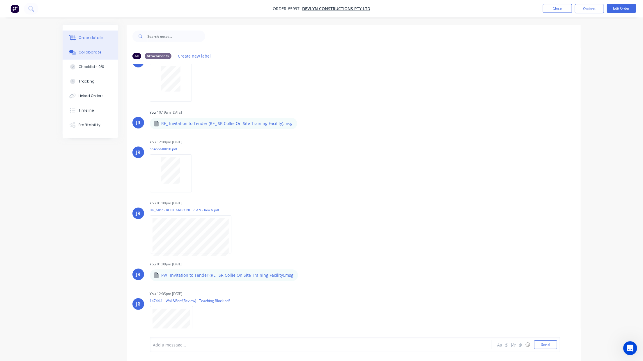
click at [86, 36] on div "Order details" at bounding box center [91, 37] width 25 height 5
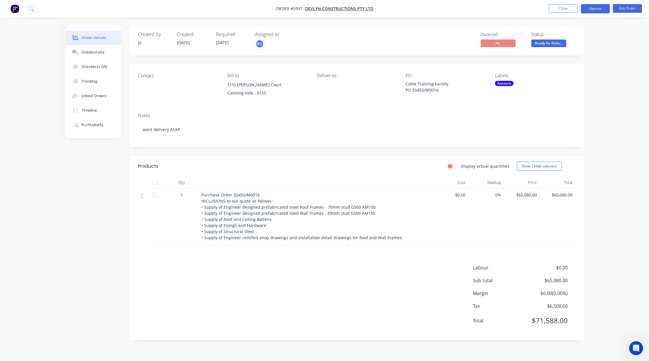
click at [593, 10] on button "Options" at bounding box center [595, 8] width 29 height 9
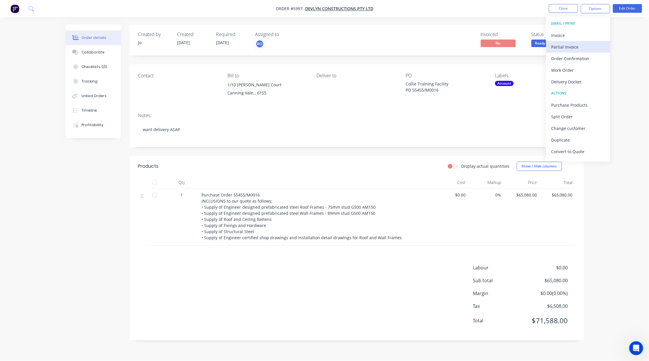
click at [584, 44] on div "Partial Invoice" at bounding box center [578, 47] width 54 height 8
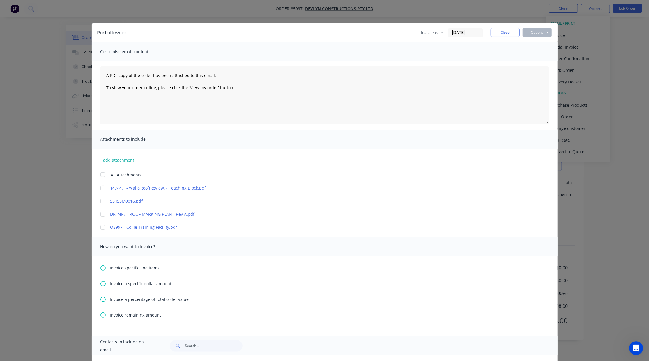
click at [99, 203] on div at bounding box center [103, 202] width 12 height 12
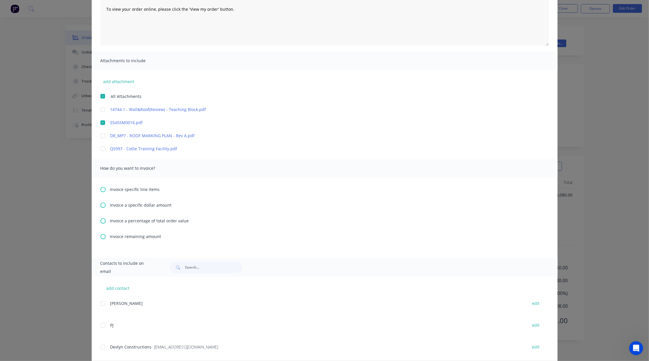
scroll to position [90, 0]
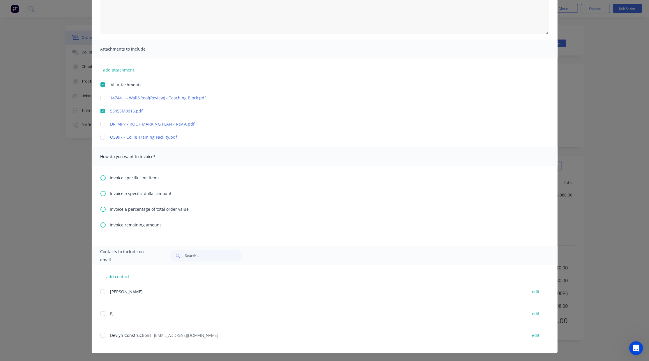
click at [100, 211] on icon at bounding box center [102, 209] width 5 height 5
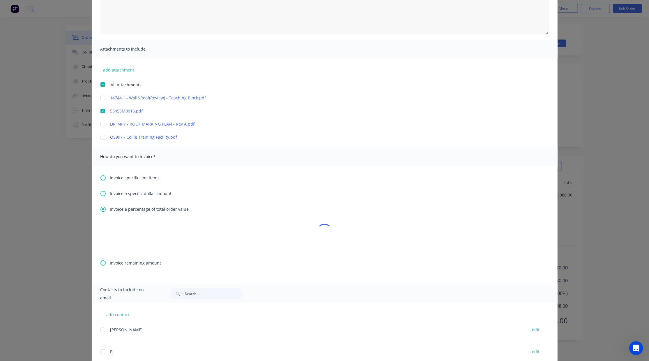
scroll to position [0, 0]
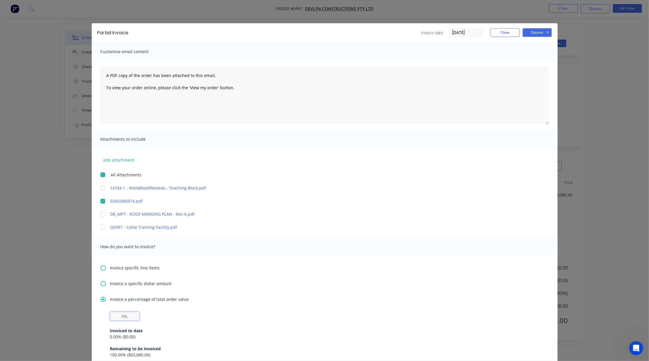
click at [116, 316] on input "text" at bounding box center [124, 316] width 29 height 9
type input "50%"
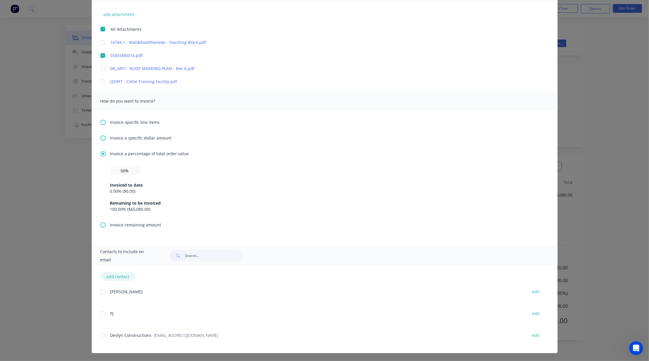
click at [114, 276] on button "add contact" at bounding box center [117, 276] width 35 height 9
select select "AU"
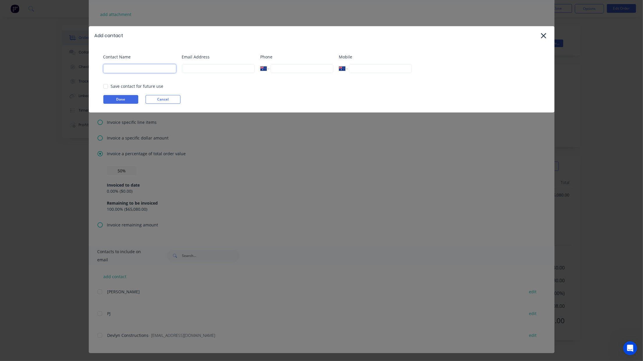
click at [123, 69] on input at bounding box center [139, 68] width 73 height 9
type input "Accounts"
paste input "[EMAIL_ADDRESS][DOMAIN_NAME]"
click at [103, 88] on div at bounding box center [106, 87] width 12 height 12
type input "[EMAIL_ADDRESS][DOMAIN_NAME]"
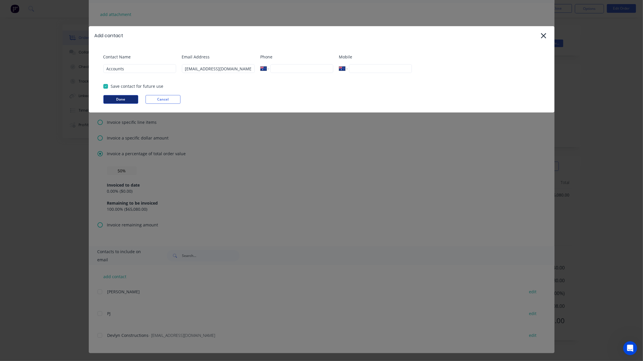
click at [110, 103] on button "Done" at bounding box center [120, 99] width 35 height 9
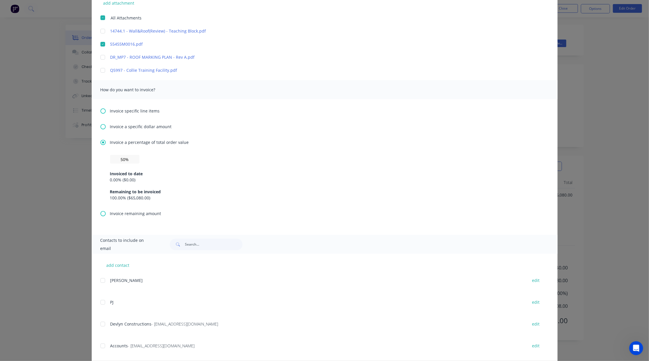
scroll to position [168, 0]
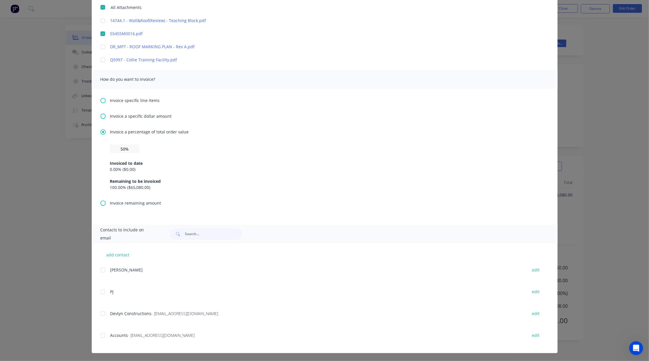
click at [100, 338] on div at bounding box center [103, 336] width 12 height 12
click at [101, 312] on div at bounding box center [103, 314] width 12 height 12
click at [100, 336] on div at bounding box center [103, 336] width 12 height 12
click at [533, 334] on button "edit" at bounding box center [535, 336] width 15 height 8
select select "AU"
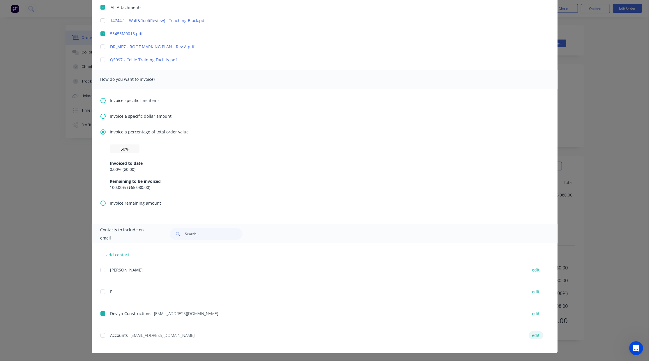
select select "AU"
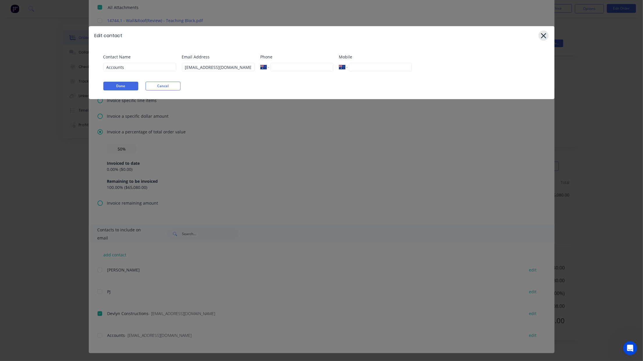
click at [545, 33] on icon at bounding box center [543, 36] width 6 height 8
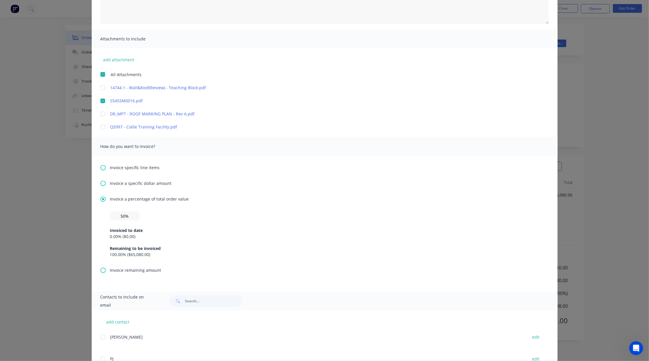
scroll to position [0, 0]
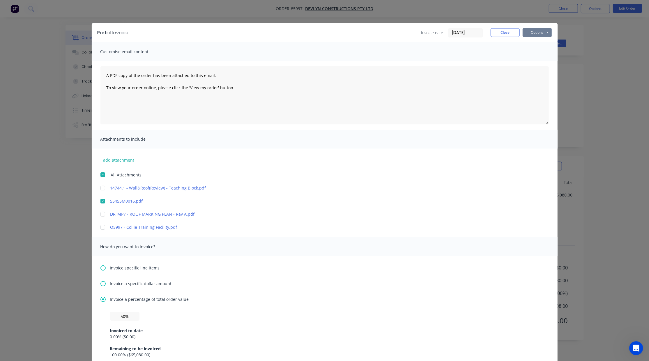
click at [533, 32] on button "Options" at bounding box center [536, 32] width 29 height 9
click at [528, 45] on button "Preview" at bounding box center [540, 43] width 37 height 10
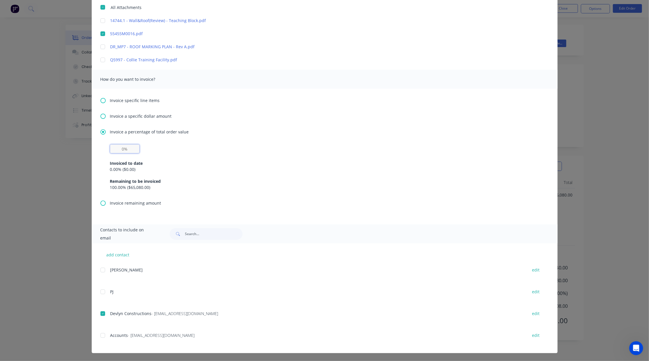
click at [116, 150] on input "text" at bounding box center [124, 149] width 29 height 9
type input "50%"
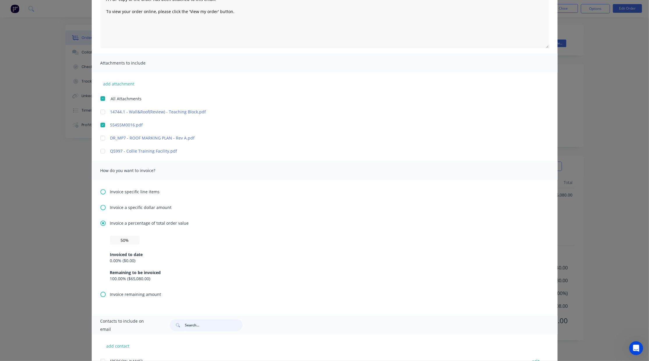
scroll to position [0, 0]
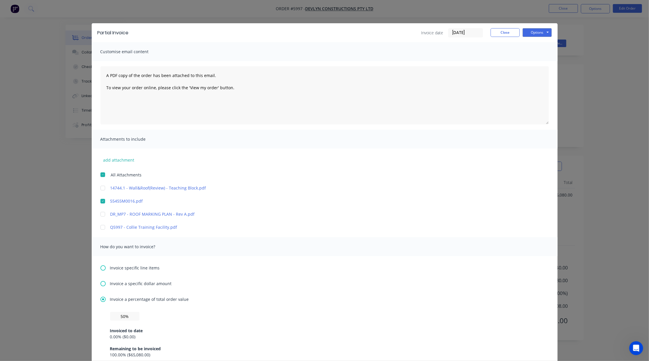
click at [534, 24] on div "Partial Invoice Invoice date [DATE] Close Options Preview Print Email" at bounding box center [325, 32] width 466 height 19
click at [534, 32] on button "Options" at bounding box center [536, 32] width 29 height 9
click at [530, 61] on button "Email" at bounding box center [540, 62] width 37 height 10
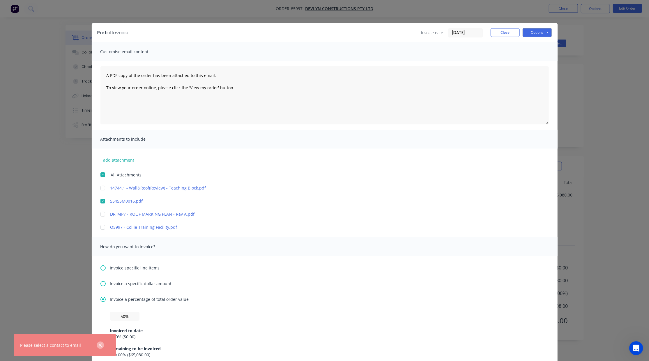
click at [100, 348] on icon "button" at bounding box center [100, 345] width 4 height 5
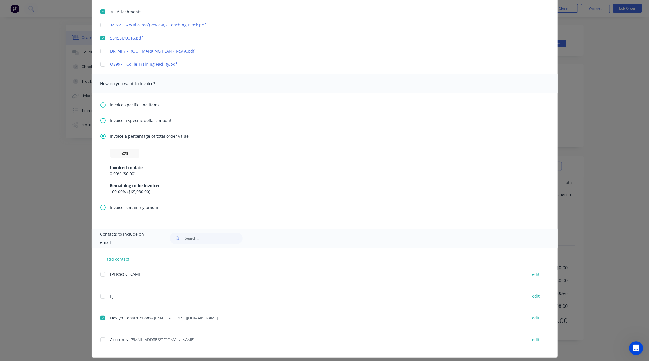
scroll to position [168, 0]
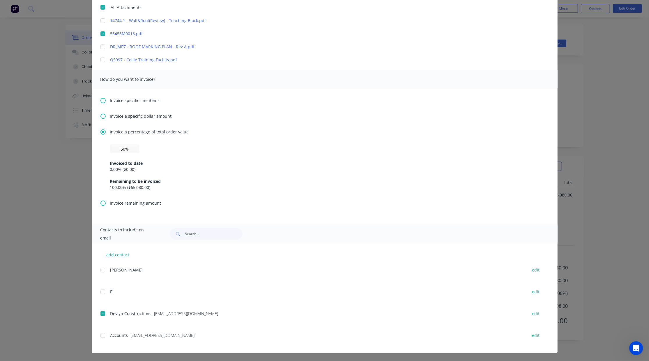
click at [100, 315] on div at bounding box center [103, 314] width 12 height 12
click at [99, 316] on div at bounding box center [103, 314] width 12 height 12
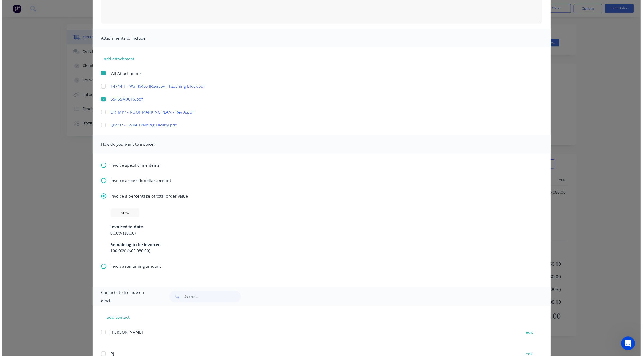
scroll to position [0, 0]
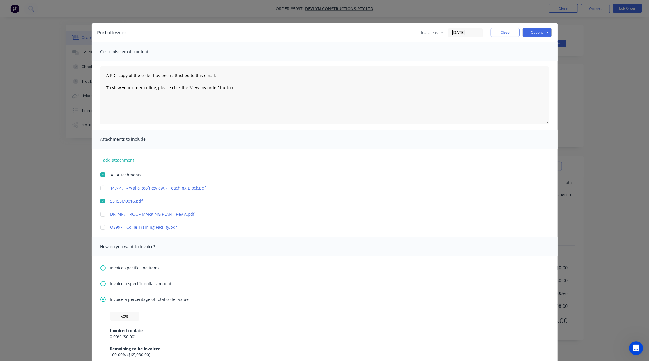
click at [533, 27] on div "Partial Invoice Invoice date [DATE] Close Options Preview Print Email" at bounding box center [325, 32] width 466 height 19
click at [535, 36] on button "Options" at bounding box center [536, 32] width 29 height 9
click at [531, 59] on button "Email" at bounding box center [540, 62] width 37 height 10
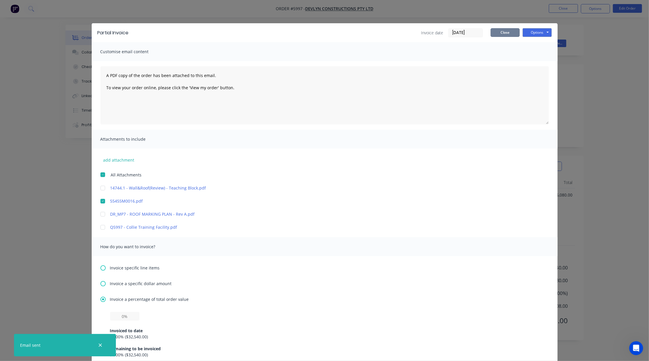
click at [501, 35] on button "Close" at bounding box center [504, 32] width 29 height 9
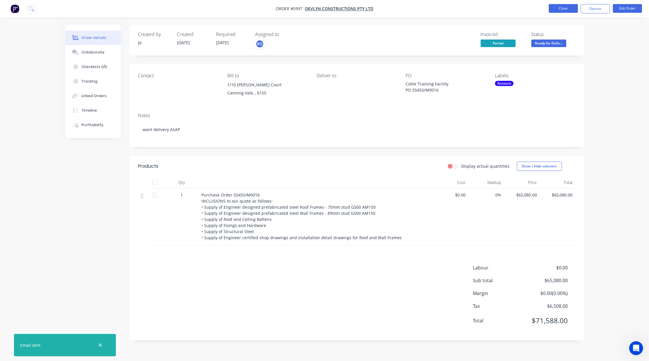
click at [566, 11] on button "Close" at bounding box center [563, 8] width 29 height 9
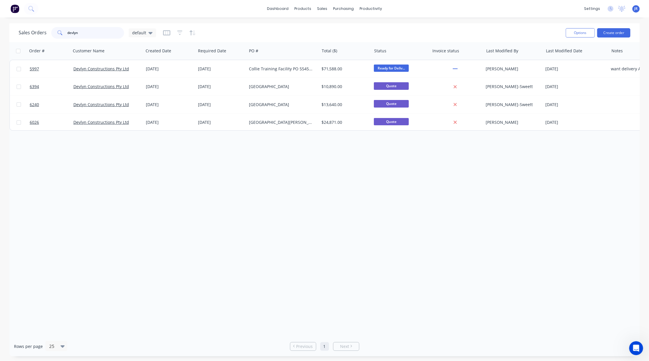
drag, startPoint x: 84, startPoint y: 33, endPoint x: 94, endPoint y: 36, distance: 10.6
click at [15, 36] on div "Sales Orders devlyn default Options Create order" at bounding box center [324, 32] width 630 height 19
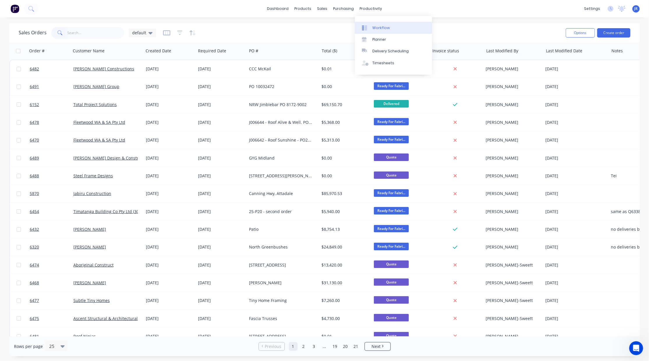
click at [384, 25] on div "Workflow" at bounding box center [380, 27] width 17 height 5
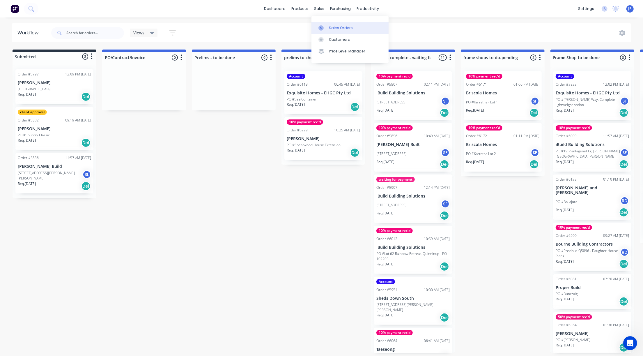
click at [326, 27] on div at bounding box center [322, 27] width 9 height 5
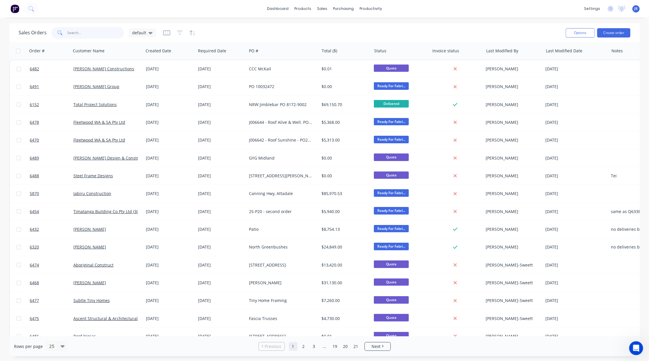
click at [82, 32] on input "text" at bounding box center [96, 33] width 57 height 12
type input "[PERSON_NAME]"
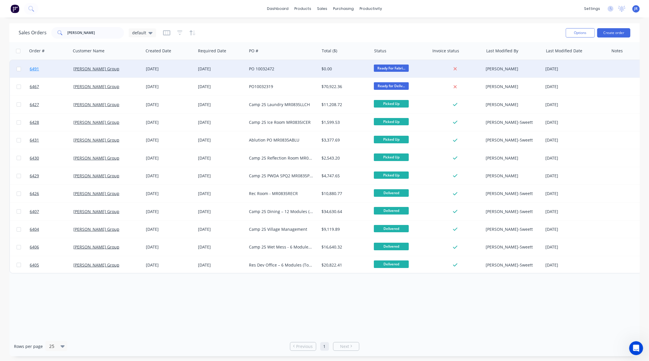
click at [33, 69] on span "6491" at bounding box center [34, 69] width 9 height 6
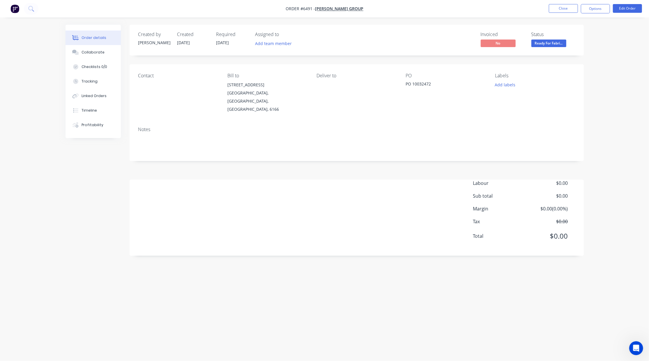
click at [557, 15] on nav "Order #6491 - [PERSON_NAME] Group Close Options Edit Order" at bounding box center [324, 8] width 649 height 17
click at [557, 10] on button "Close" at bounding box center [563, 8] width 29 height 9
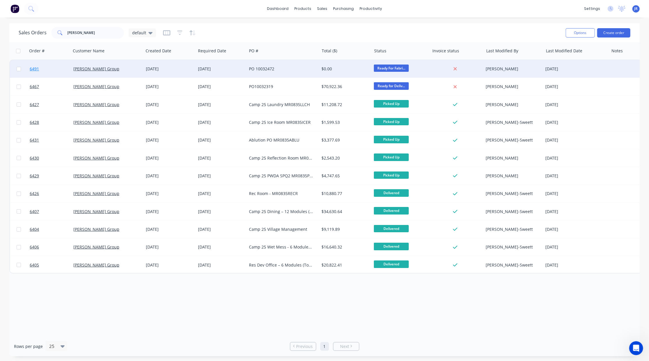
click at [32, 68] on span "6491" at bounding box center [34, 69] width 9 height 6
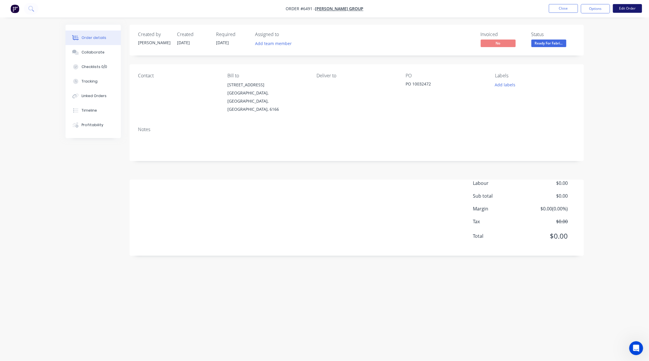
click at [619, 5] on button "Edit Order" at bounding box center [627, 8] width 29 height 9
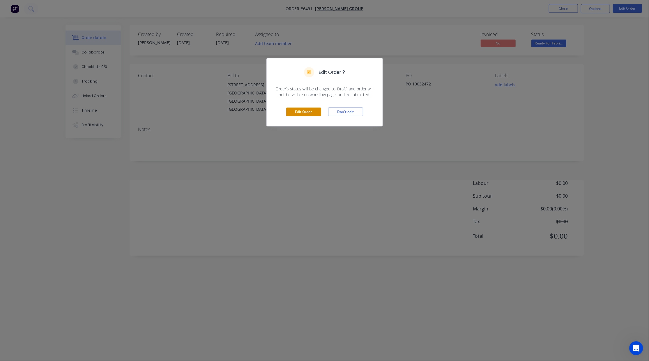
click at [310, 112] on button "Edit Order" at bounding box center [303, 112] width 35 height 9
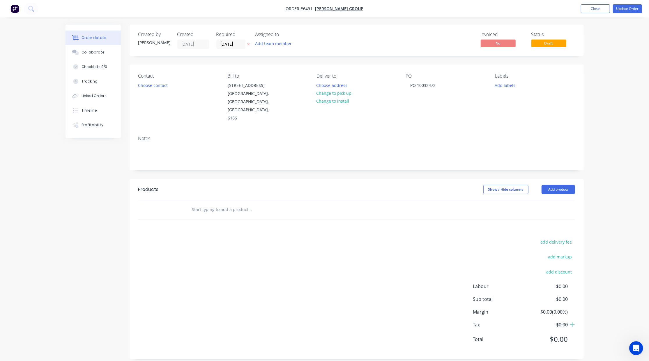
click at [221, 204] on input "text" at bounding box center [250, 210] width 116 height 12
paste input "89mm x 1.15mm Steel Framing [922.04 P/Set]"
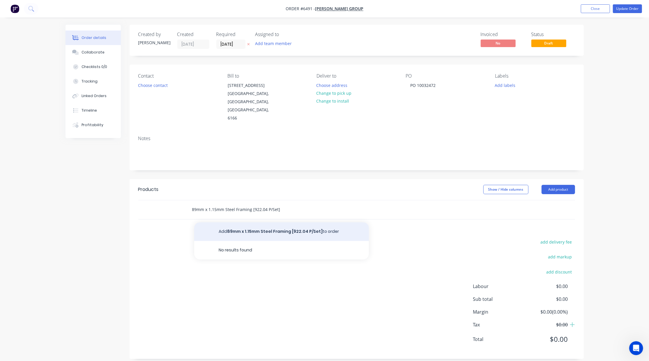
type input "89mm x 1.15mm Steel Framing [922.04 P/Set]"
click at [263, 223] on button "Add 89mm x 1.15mm Steel Framing [922.04 P/Set] to order" at bounding box center [281, 232] width 175 height 19
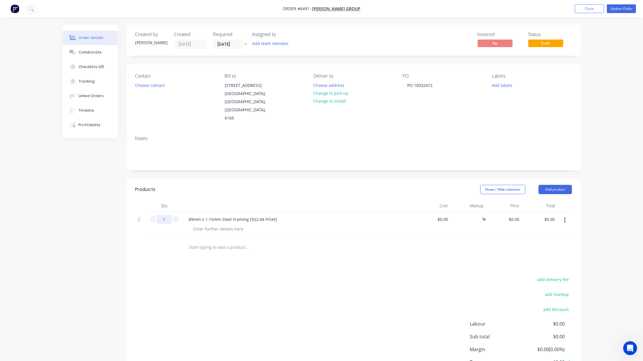
click at [168, 215] on input "1" at bounding box center [164, 219] width 15 height 9
type input "9220.4"
type input "$0.00"
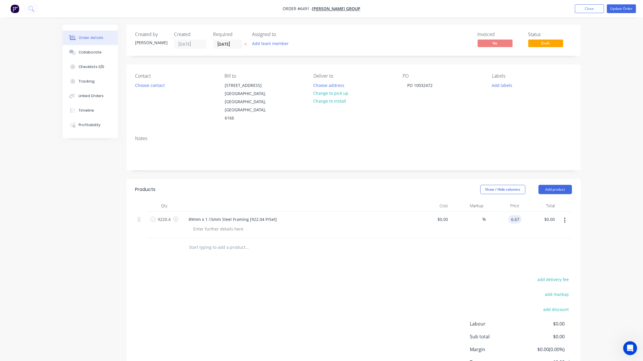
type input "$6.67"
click at [205, 242] on input "text" at bounding box center [247, 248] width 116 height 12
type input "$61,500.07"
paste input "50mm strap - Walls - 10 buildings [49.58 p/build]"
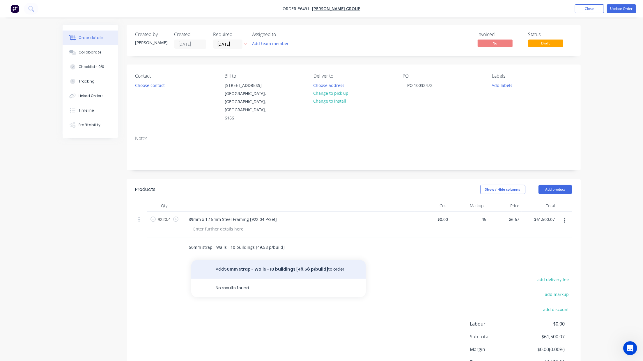
type input "50mm strap - Walls - 10 buildings [49.58 p/build]"
click at [240, 260] on button "Add 50mm strap - Walls - 10 buildings [49.58 p/build] to order" at bounding box center [278, 269] width 175 height 19
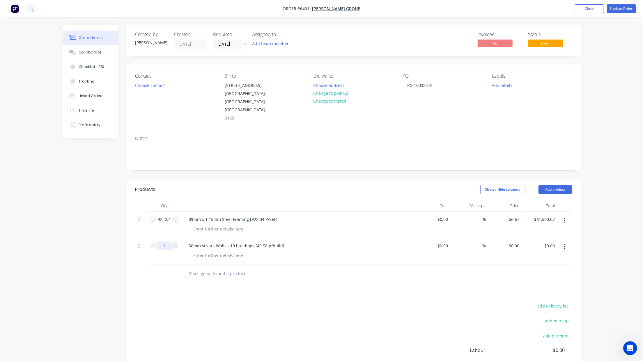
drag, startPoint x: 168, startPoint y: 232, endPoint x: 171, endPoint y: 230, distance: 3.3
click at [168, 224] on input "1" at bounding box center [164, 219] width 15 height 9
type input "495.8"
type input "$0.00"
type input "$6.00"
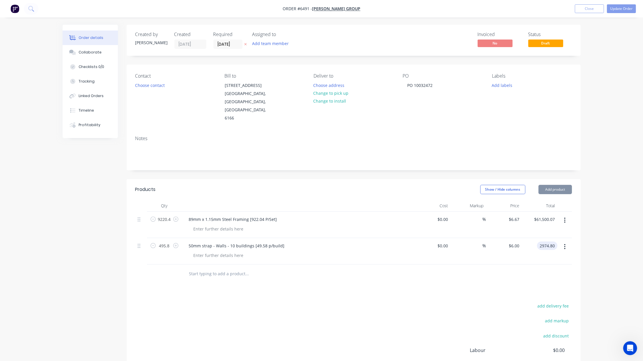
type input "$2,974.80"
click at [616, 8] on button "Update Order" at bounding box center [621, 8] width 29 height 9
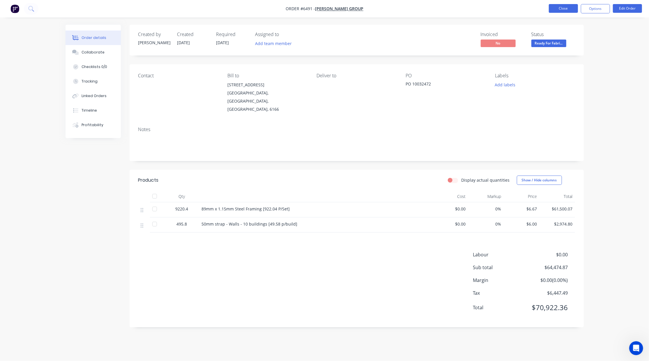
click at [569, 8] on button "Close" at bounding box center [563, 8] width 29 height 9
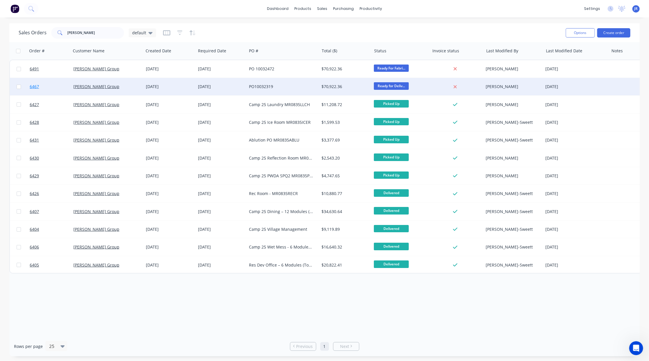
click at [40, 84] on link "6467" at bounding box center [52, 86] width 44 height 17
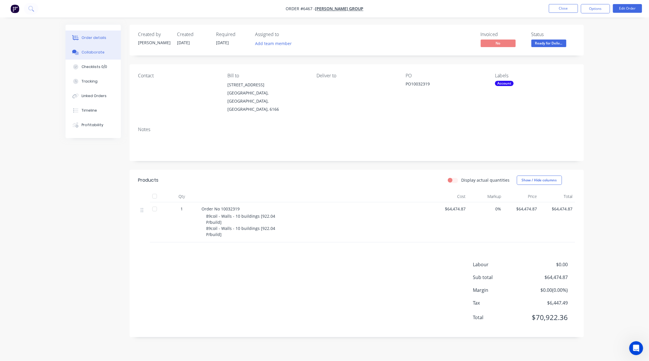
click at [95, 51] on div "Collaborate" at bounding box center [92, 52] width 23 height 5
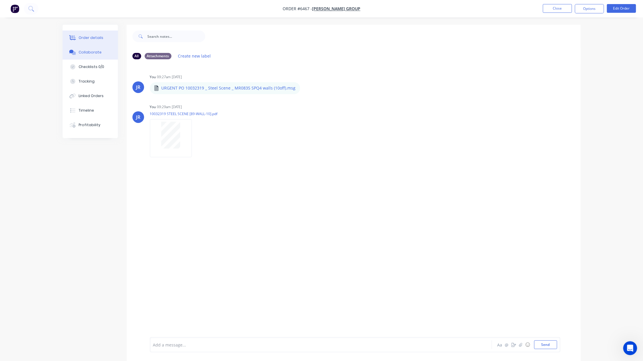
click at [107, 37] on button "Order details" at bounding box center [90, 38] width 55 height 15
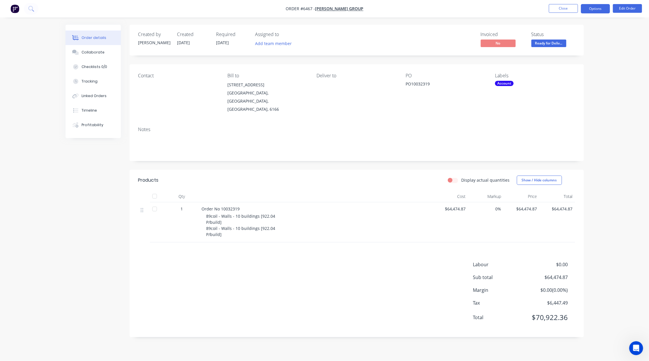
click at [595, 6] on button "Options" at bounding box center [595, 8] width 29 height 9
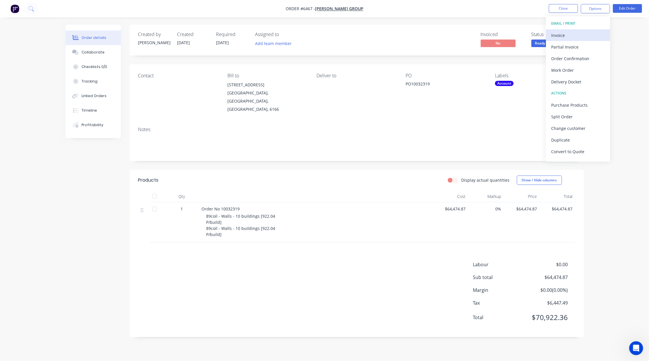
click at [583, 34] on div "Invoice" at bounding box center [578, 35] width 54 height 8
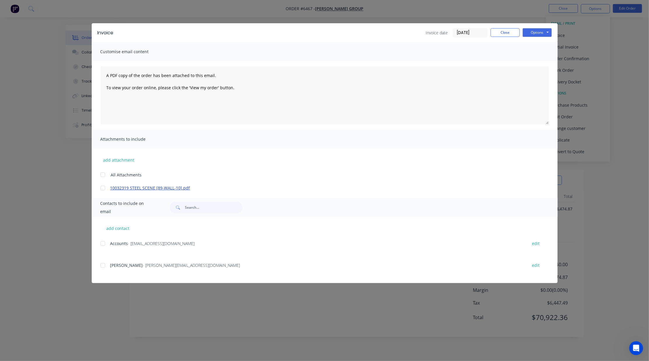
click at [117, 188] on link "10032319 STEEL SCENE [89-WALL-10].pdf" at bounding box center [315, 188] width 411 height 6
click at [102, 189] on div at bounding box center [103, 188] width 12 height 12
click at [104, 241] on div at bounding box center [103, 244] width 12 height 12
click at [100, 266] on div at bounding box center [103, 266] width 12 height 12
click at [105, 73] on textarea "A PDF copy of the order has been attached to this email. To view your order onl…" at bounding box center [324, 95] width 448 height 58
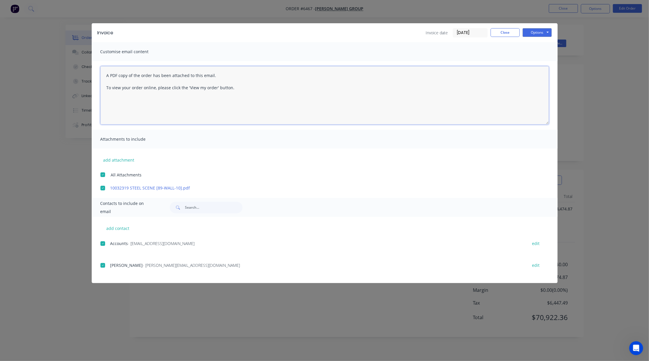
type textarea "A PDF copy of the order has been attached to this email. To view your order onl…"
click at [495, 32] on button "Close" at bounding box center [504, 32] width 29 height 9
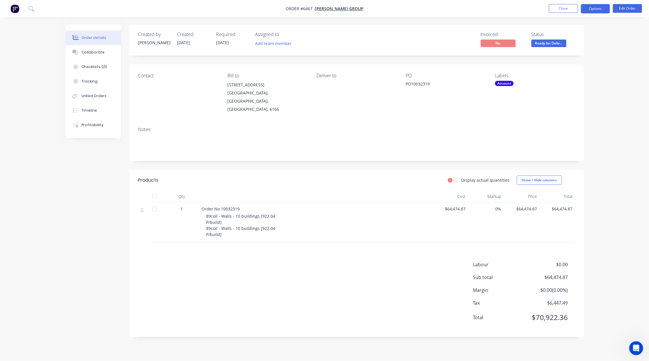
click at [601, 11] on button "Options" at bounding box center [595, 8] width 29 height 9
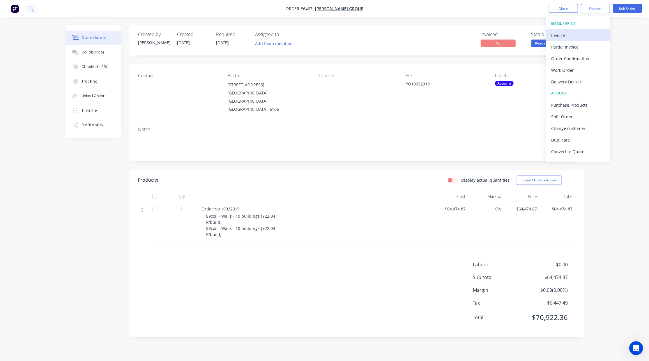
click at [572, 37] on div "Invoice" at bounding box center [578, 35] width 54 height 8
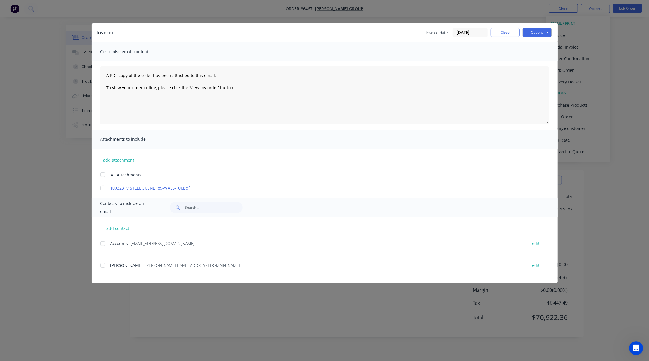
click at [104, 185] on div at bounding box center [103, 188] width 12 height 12
click at [103, 245] on div at bounding box center [103, 244] width 12 height 12
click at [103, 265] on div at bounding box center [103, 266] width 12 height 12
click at [540, 32] on button "Options" at bounding box center [536, 32] width 29 height 9
click at [538, 40] on button "Preview" at bounding box center [540, 43] width 37 height 10
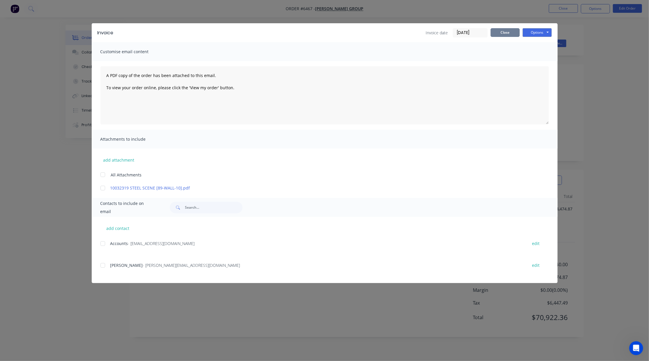
click at [500, 36] on button "Close" at bounding box center [504, 32] width 29 height 9
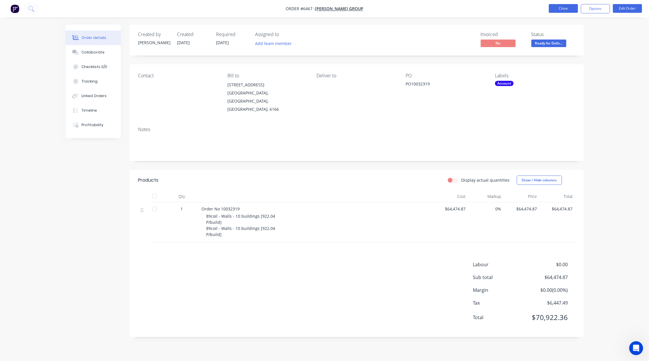
click at [563, 6] on button "Close" at bounding box center [563, 8] width 29 height 9
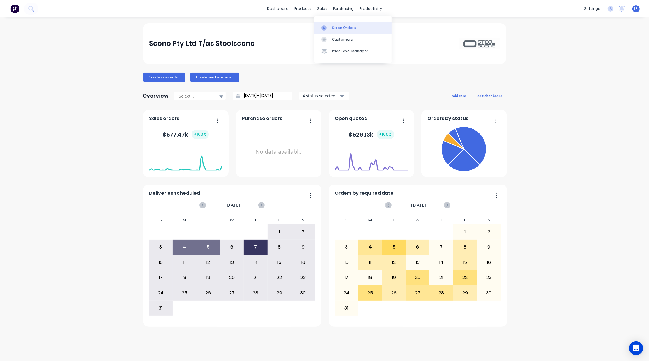
click at [327, 28] on div at bounding box center [325, 27] width 9 height 5
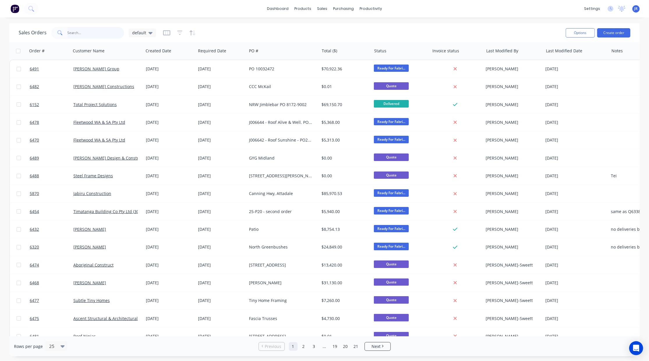
click at [90, 34] on input "text" at bounding box center [96, 33] width 57 height 12
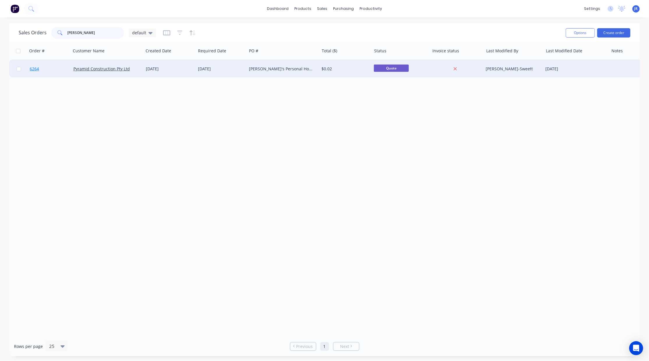
type input "jerry"
click at [31, 69] on span "6264" at bounding box center [34, 69] width 9 height 6
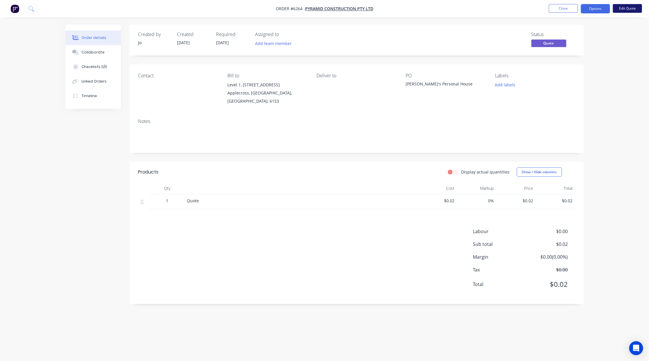
click at [629, 8] on button "Edit Quote" at bounding box center [627, 8] width 29 height 9
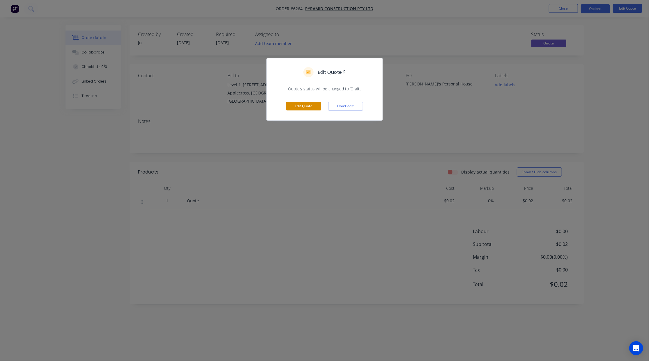
click at [297, 107] on button "Edit Quote" at bounding box center [303, 106] width 35 height 9
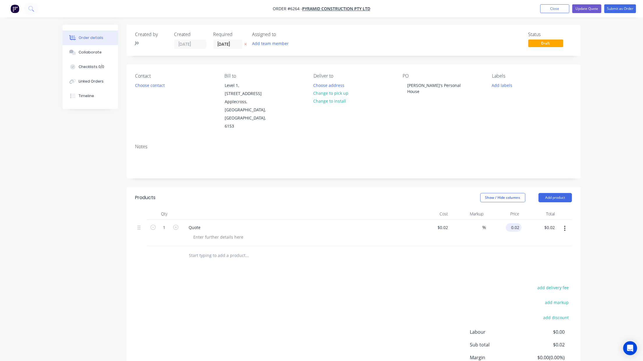
click at [515, 223] on input "0.02" at bounding box center [514, 227] width 13 height 8
type input "77900"
type input "389499900"
type input "$77,900.00"
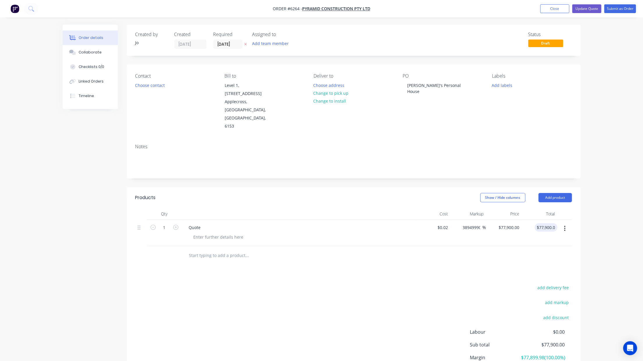
click at [450, 220] on div "389499900 389499900 %" at bounding box center [468, 233] width 36 height 26
type input "0.02"
click at [448, 223] on input "0.02" at bounding box center [443, 227] width 13 height 8
type input "$0.00"
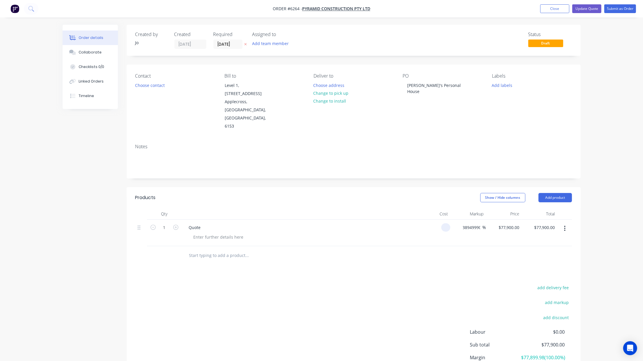
type input "$0.00"
type input "$77,900.00"
click at [95, 53] on div "Collaborate" at bounding box center [90, 52] width 23 height 5
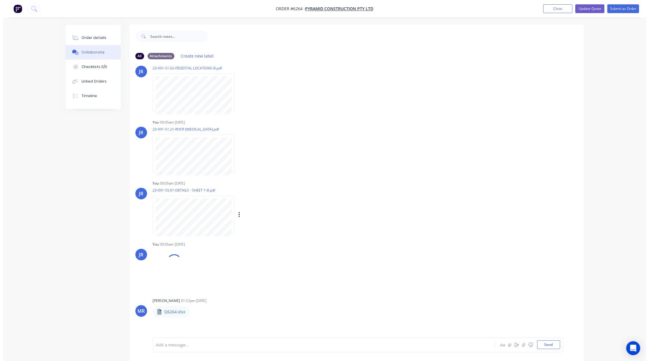
scroll to position [306, 0]
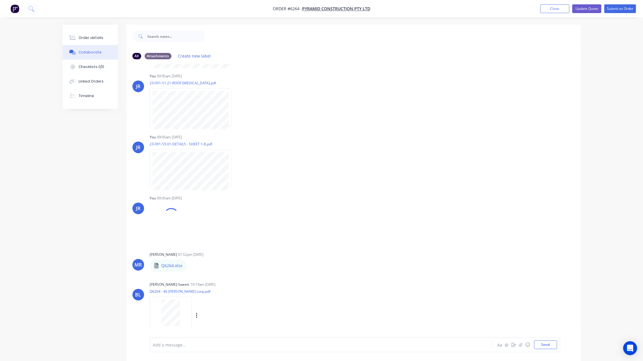
click at [155, 312] on div at bounding box center [170, 313] width 37 height 27
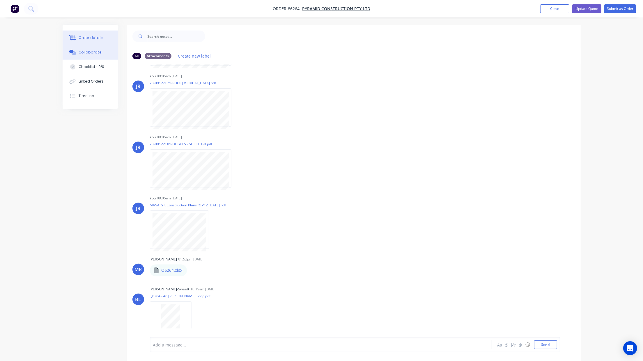
click at [68, 35] on button "Order details" at bounding box center [90, 38] width 55 height 15
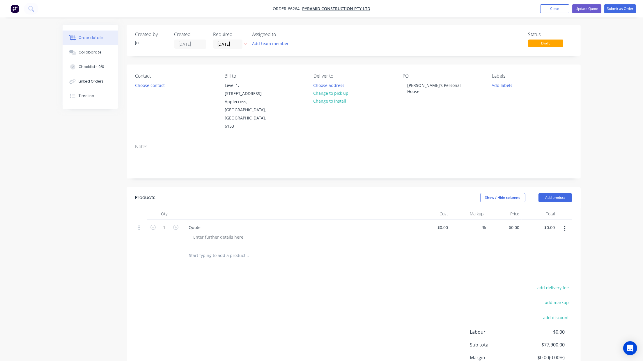
type input "389499900"
type input "$77,900.00"
click at [611, 8] on button "Submit as Order" at bounding box center [620, 8] width 32 height 9
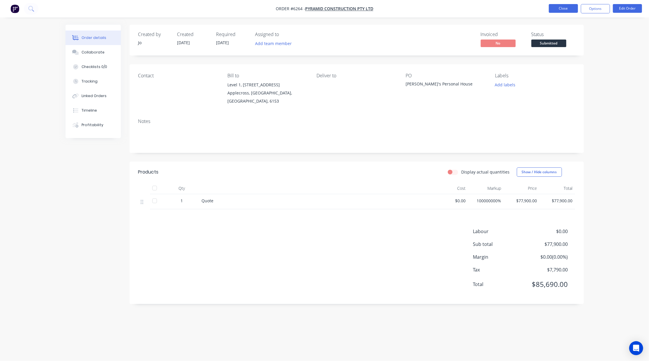
click at [553, 7] on button "Close" at bounding box center [563, 8] width 29 height 9
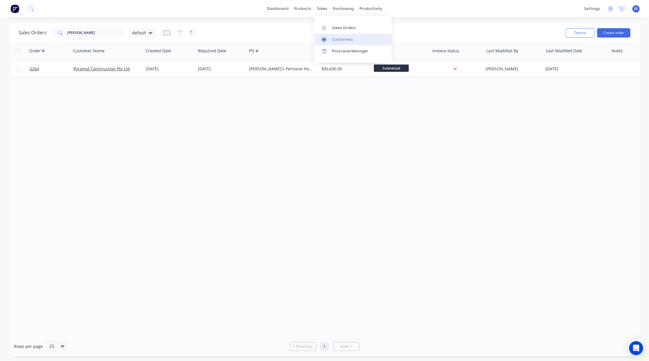
click at [329, 34] on link "Customers" at bounding box center [352, 40] width 77 height 12
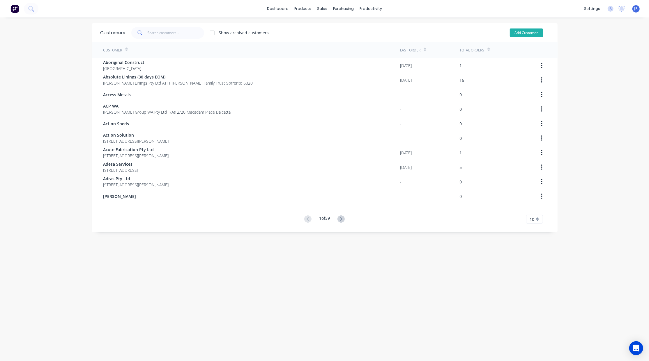
click at [525, 34] on button "Add Customer" at bounding box center [526, 33] width 33 height 9
select select "AU"
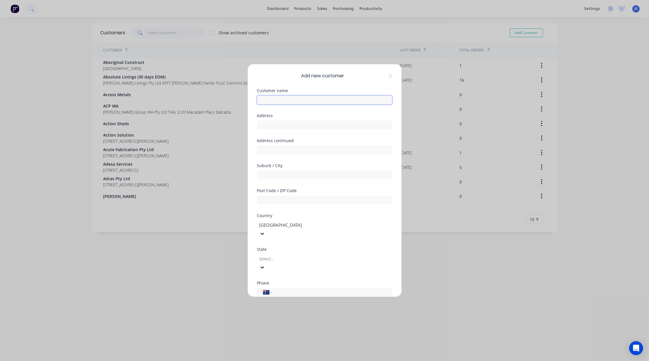
click at [279, 103] on input "text" at bounding box center [324, 100] width 135 height 9
type input "Jerry Masaryk"
click at [290, 127] on input "text" at bounding box center [324, 125] width 135 height 9
type input "44 Hebble Loop"
type input "Banjup"
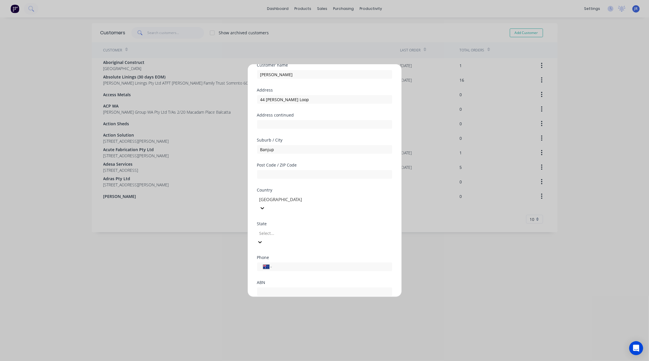
scroll to position [52, 0]
drag, startPoint x: 257, startPoint y: 267, endPoint x: 262, endPoint y: 271, distance: 5.8
click at [258, 279] on div at bounding box center [259, 285] width 12 height 12
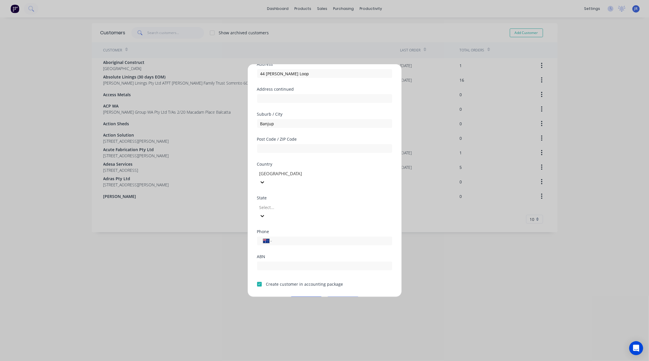
click at [296, 297] on button "Save" at bounding box center [306, 301] width 32 height 9
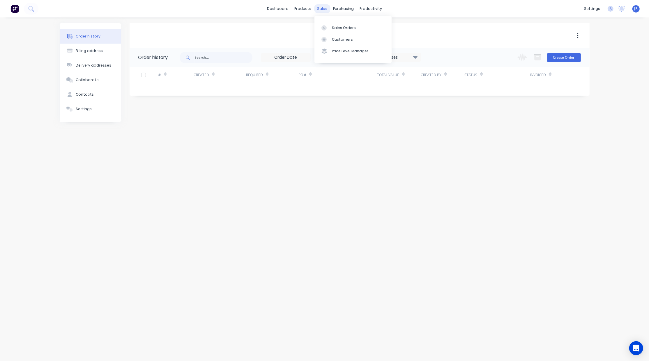
click at [321, 9] on div "sales" at bounding box center [322, 8] width 16 height 9
click at [327, 26] on div at bounding box center [325, 27] width 9 height 5
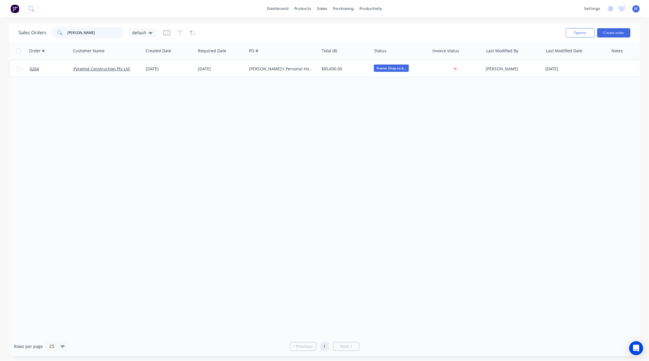
drag, startPoint x: 98, startPoint y: 34, endPoint x: 22, endPoint y: 27, distance: 76.0
click at [22, 27] on div "Sales Orders jerry default" at bounding box center [87, 33] width 137 height 12
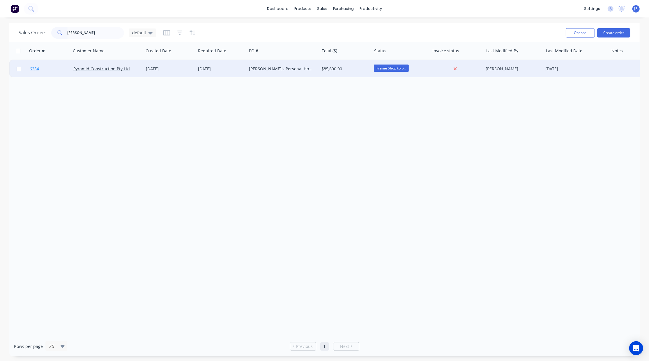
click at [34, 68] on span "6264" at bounding box center [34, 69] width 9 height 6
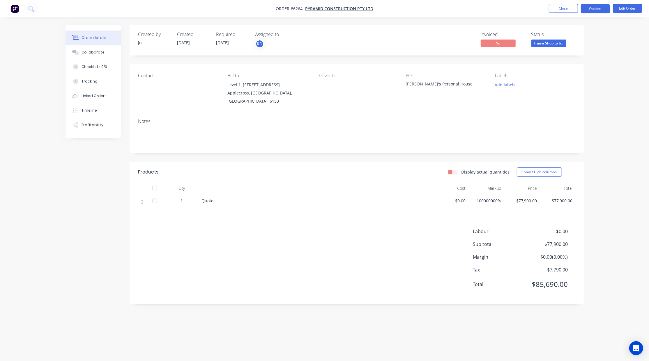
click at [590, 11] on button "Options" at bounding box center [595, 8] width 29 height 9
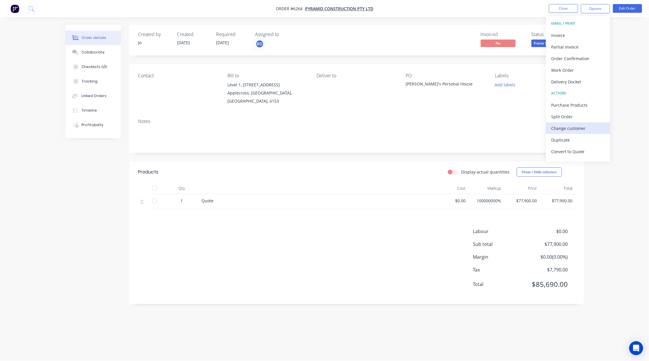
click at [560, 126] on div "Change customer" at bounding box center [578, 128] width 54 height 8
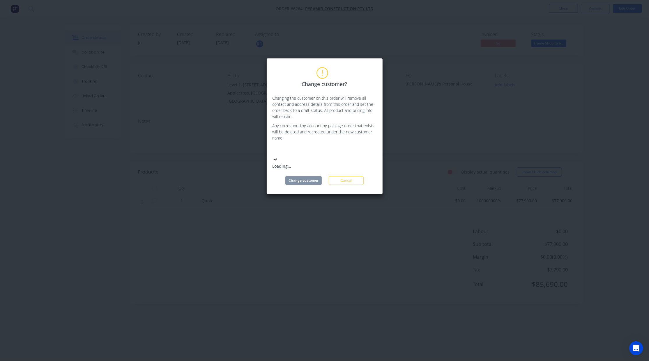
click at [313, 150] on div at bounding box center [316, 150] width 84 height 7
type input "jerry"
click at [300, 166] on div "Jerry Masaryk" at bounding box center [315, 166] width 87 height 6
click at [304, 170] on button "Change customer" at bounding box center [303, 174] width 36 height 9
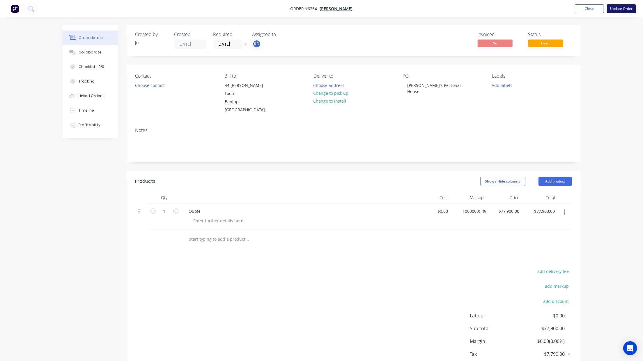
click at [621, 11] on button "Update Order" at bounding box center [621, 8] width 29 height 9
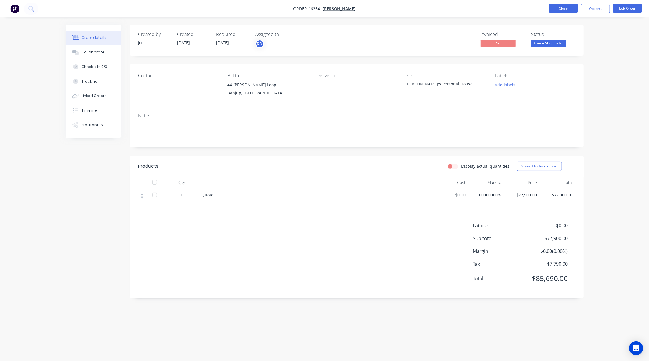
click at [564, 12] on button "Close" at bounding box center [563, 8] width 29 height 9
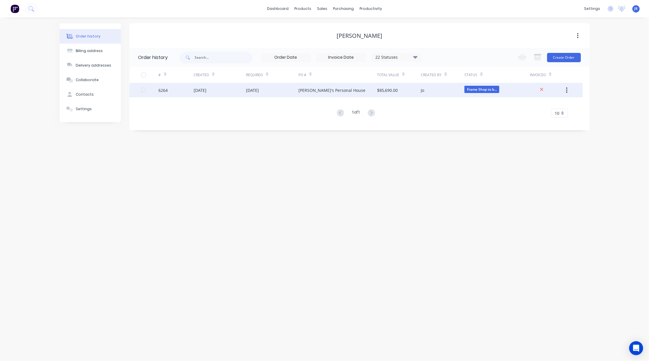
click at [165, 91] on div "6264" at bounding box center [163, 90] width 9 height 6
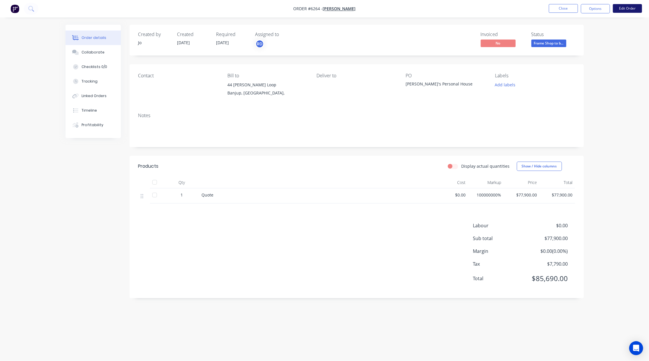
click at [627, 12] on button "Edit Order" at bounding box center [627, 8] width 29 height 9
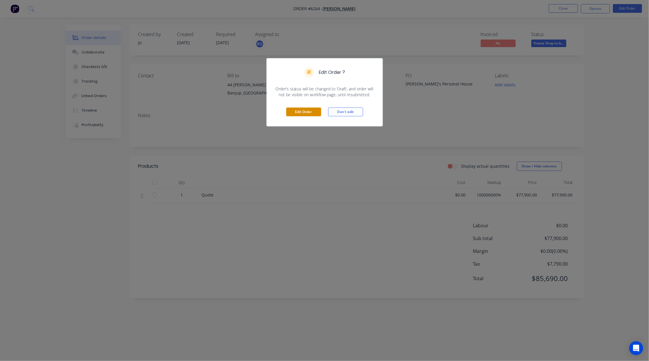
click at [303, 110] on button "Edit Order" at bounding box center [303, 112] width 35 height 9
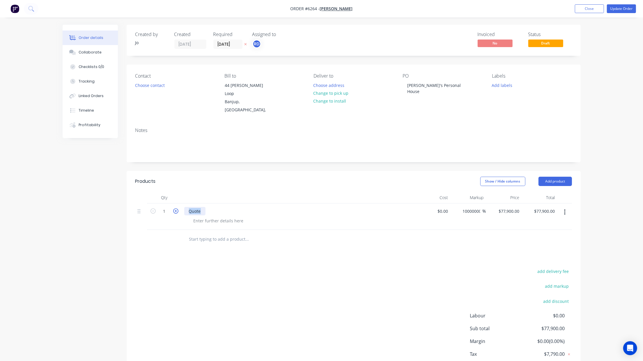
drag, startPoint x: 205, startPoint y: 194, endPoint x: 173, endPoint y: 198, distance: 31.9
click at [173, 204] on div "1 Quote $0.00 $0.00 100000000 100000000 % $77,900.00 $77,900.00 $77,900.00 $77,…" at bounding box center [353, 217] width 437 height 26
paste div
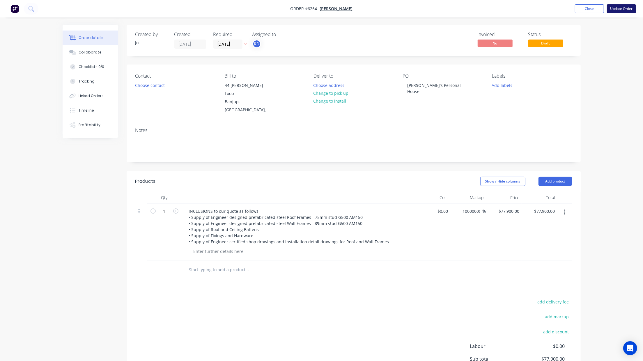
click at [617, 9] on button "Update Order" at bounding box center [621, 8] width 29 height 9
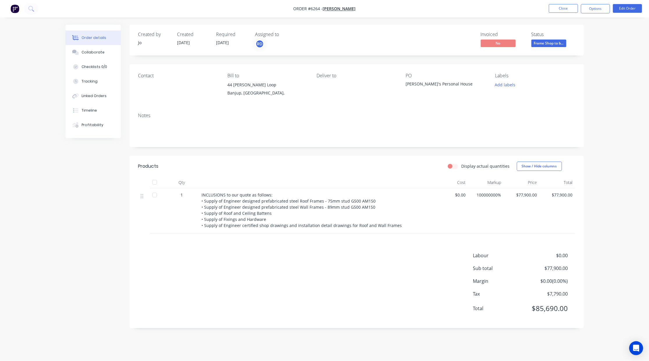
click at [84, 38] on div "Order details" at bounding box center [93, 37] width 25 height 5
click at [592, 12] on button "Options" at bounding box center [595, 8] width 29 height 9
click at [570, 42] on button "Partial Invoice" at bounding box center [578, 47] width 64 height 12
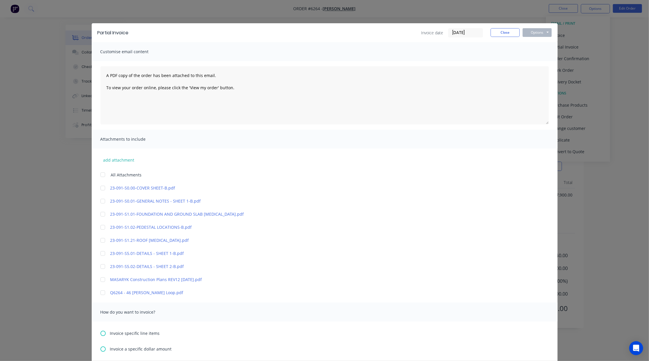
click at [129, 294] on link "Q6264 - 46 Hebble Loop.pdf" at bounding box center [315, 293] width 411 height 6
click at [100, 294] on div at bounding box center [103, 293] width 12 height 12
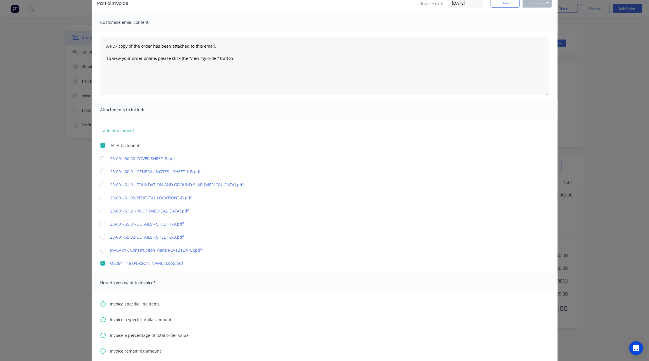
scroll to position [90, 0]
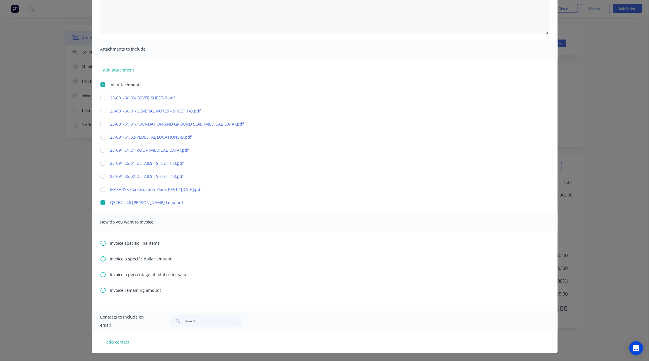
click at [101, 274] on icon at bounding box center [102, 274] width 5 height 5
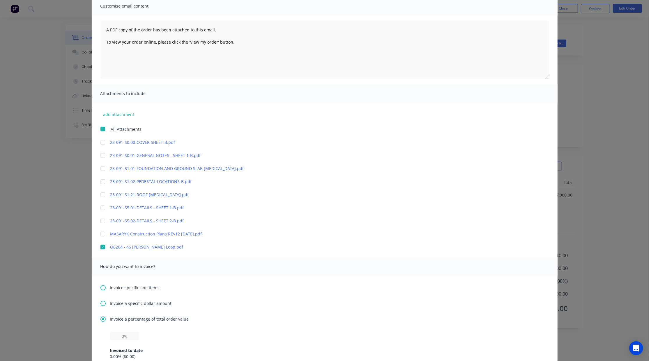
scroll to position [146, 0]
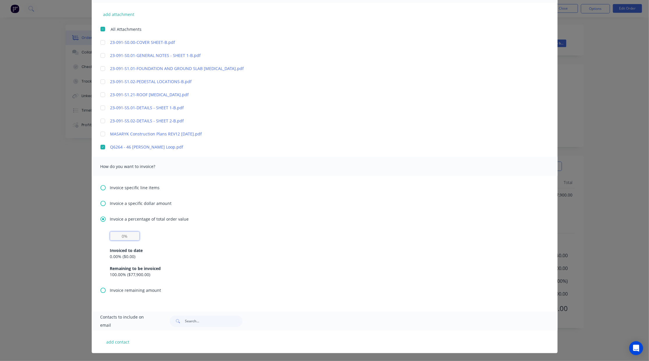
click at [118, 235] on input "text" at bounding box center [124, 236] width 29 height 9
type input "10%"
click at [113, 340] on button "add contact" at bounding box center [117, 342] width 35 height 9
select select "AU"
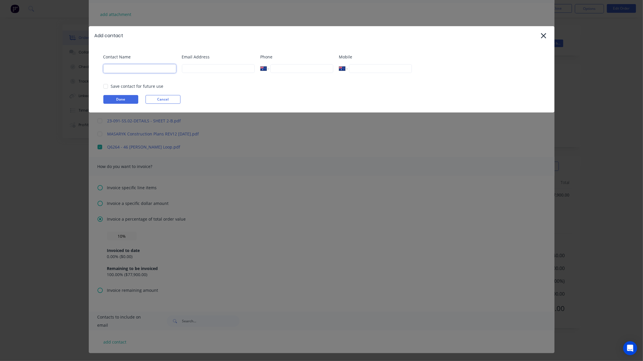
click at [117, 72] on input at bounding box center [139, 68] width 73 height 9
click at [126, 66] on input at bounding box center [139, 68] width 73 height 9
type input "Jerry Masaryk"
type input "j.masaryk@pyramid.au"
type input "(08) 9340 9888"
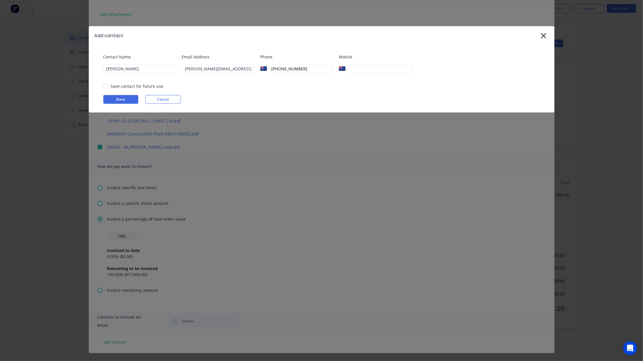
type input "+61 8 9340 9888"
drag, startPoint x: 392, startPoint y: 71, endPoint x: 305, endPoint y: 70, distance: 87.0
click at [306, 70] on div "Contact Name Jerry Masaryk Email Address j.masaryk@pyramid.au Phone Internation…" at bounding box center [324, 66] width 442 height 24
click at [105, 86] on div at bounding box center [106, 87] width 12 height 12
click at [109, 98] on button "Done" at bounding box center [120, 99] width 35 height 9
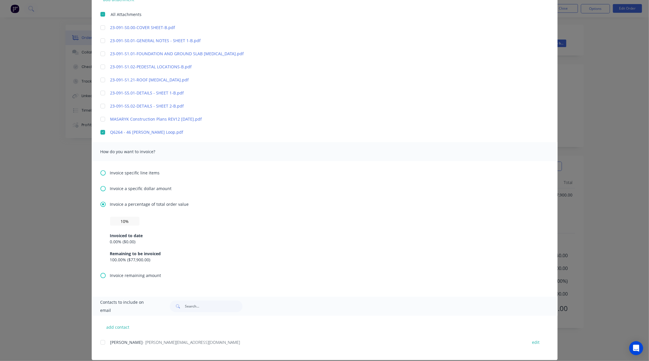
scroll to position [168, 0]
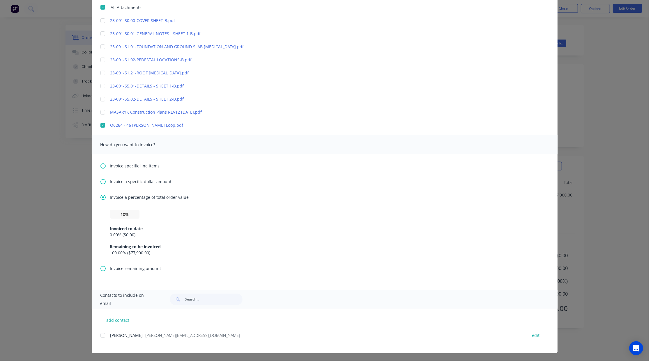
click at [99, 336] on div at bounding box center [103, 336] width 12 height 12
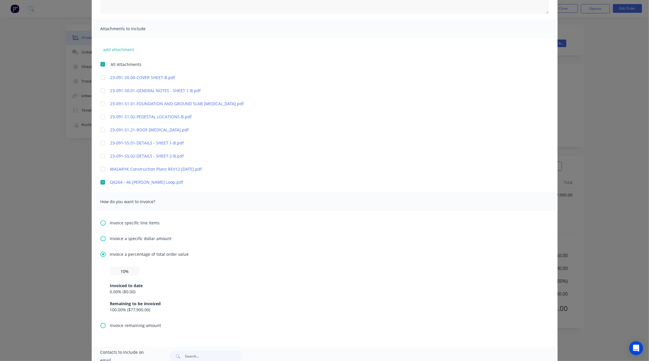
scroll to position [0, 0]
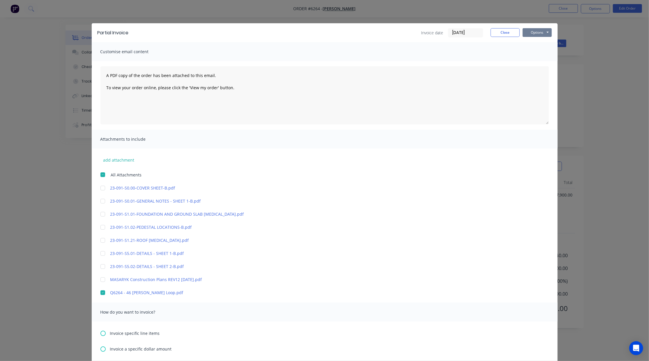
click at [524, 35] on button "Options" at bounding box center [536, 32] width 29 height 9
click at [523, 42] on button "Preview" at bounding box center [540, 43] width 37 height 10
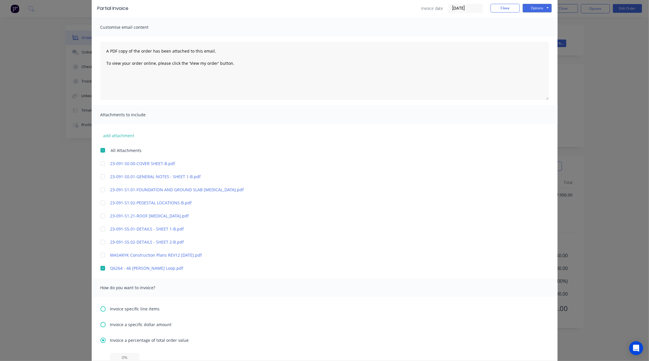
scroll to position [168, 0]
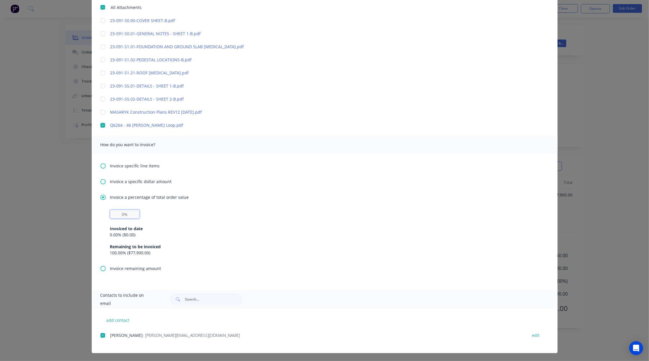
click at [116, 218] on input "text" at bounding box center [124, 214] width 29 height 9
type input "10%"
drag, startPoint x: 363, startPoint y: 194, endPoint x: 370, endPoint y: 197, distance: 6.9
click at [364, 194] on div "Invoice a percentage of total order value" at bounding box center [324, 197] width 448 height 6
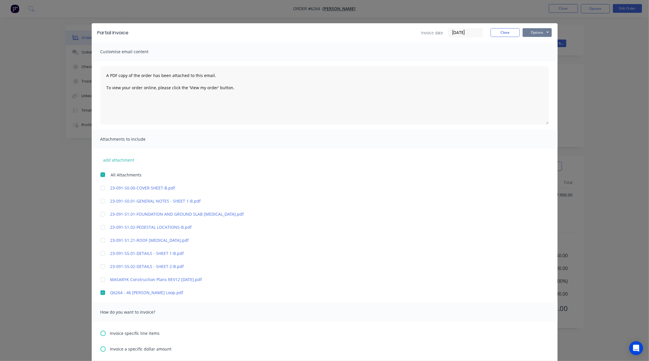
click at [532, 33] on button "Options" at bounding box center [536, 32] width 29 height 9
click at [527, 65] on button "Email" at bounding box center [540, 62] width 37 height 10
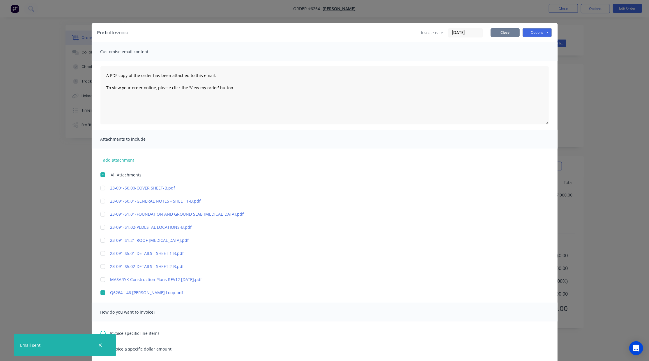
drag, startPoint x: 509, startPoint y: 32, endPoint x: 520, endPoint y: 25, distance: 13.1
click at [509, 32] on button "Close" at bounding box center [504, 32] width 29 height 9
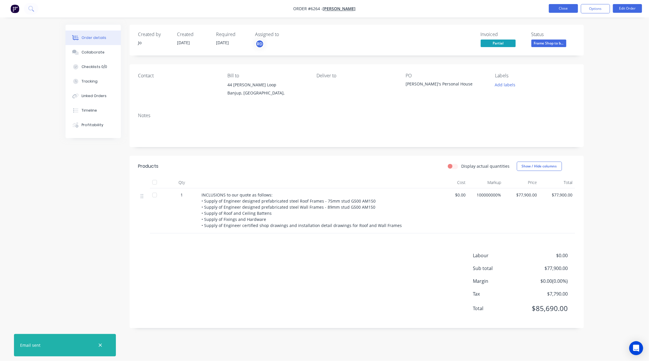
click at [556, 8] on button "Close" at bounding box center [563, 8] width 29 height 9
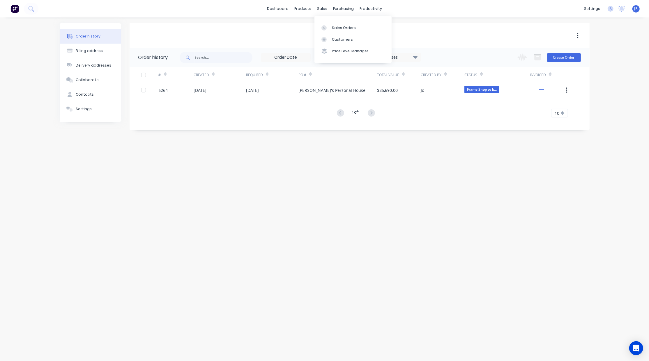
drag, startPoint x: 322, startPoint y: 8, endPoint x: 322, endPoint y: 18, distance: 10.2
click at [322, 8] on div "sales" at bounding box center [322, 8] width 16 height 9
click at [325, 26] on icon at bounding box center [323, 27] width 5 height 5
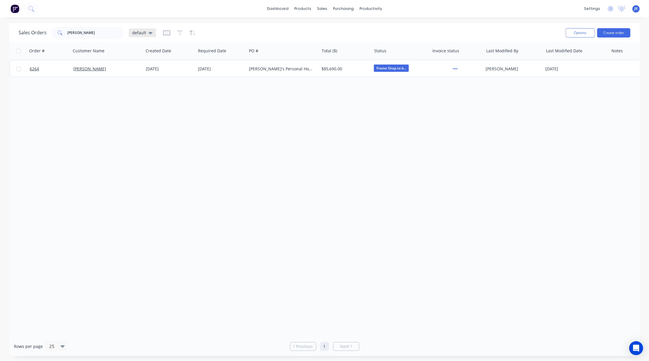
click at [145, 36] on div "default" at bounding box center [142, 33] width 27 height 9
click at [141, 101] on div "Not Invoiced edit" at bounding box center [169, 106] width 78 height 12
click at [138, 105] on button "Not Invoiced" at bounding box center [163, 105] width 66 height 7
drag, startPoint x: 107, startPoint y: 31, endPoint x: 26, endPoint y: 26, distance: 81.4
click at [26, 26] on div "Sales Orders jerry Not Invoiced Filters: Invoice status, Status Reset" at bounding box center [290, 33] width 542 height 14
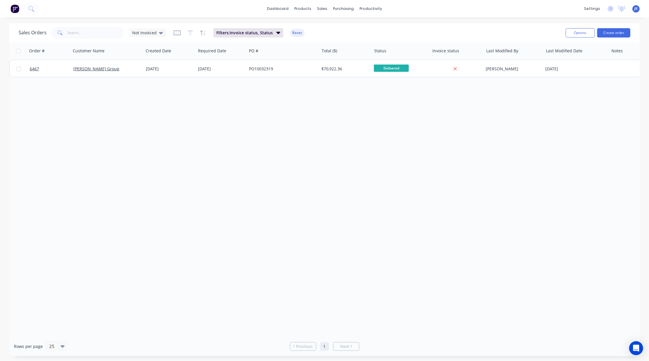
click at [354, 24] on div "Sales Orders Not Invoiced Filters: Invoice status, Status Reset Options Create …" at bounding box center [324, 32] width 630 height 19
